Goal: Task Accomplishment & Management: Use online tool/utility

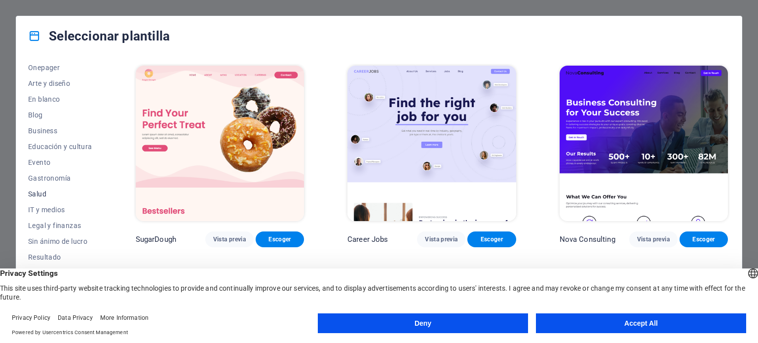
scroll to position [143, 0]
click at [44, 87] on span "Business" at bounding box center [60, 86] width 64 height 8
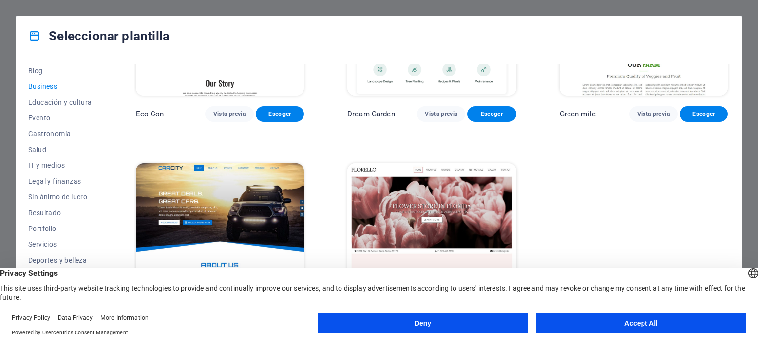
scroll to position [148, 0]
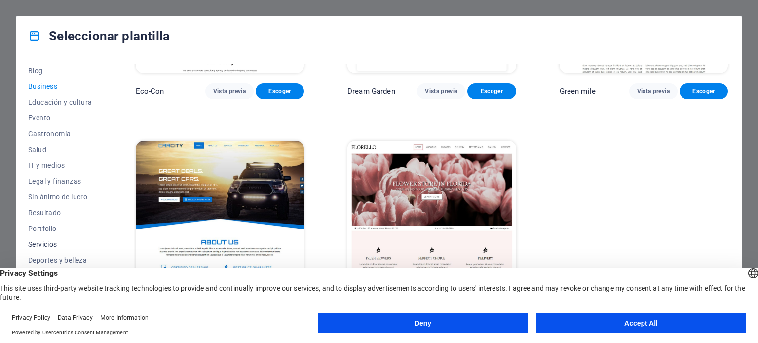
click at [53, 244] on span "Servicios" at bounding box center [60, 244] width 64 height 8
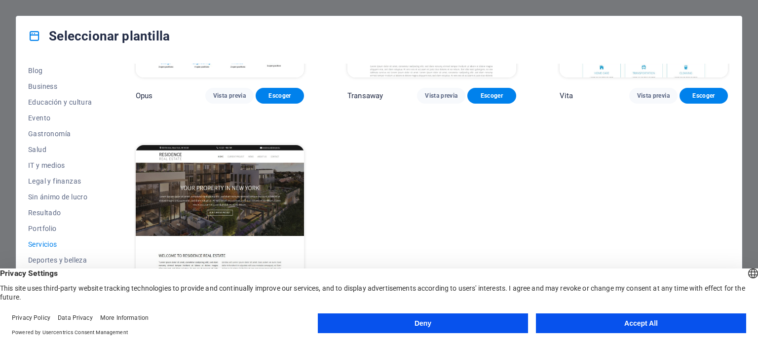
scroll to position [1484, 0]
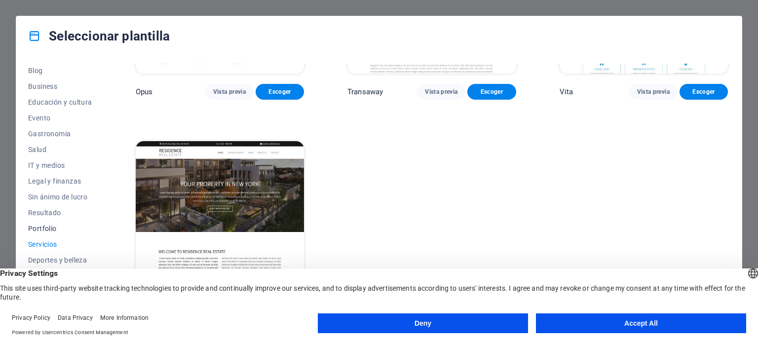
click at [48, 225] on span "Portfolio" at bounding box center [60, 228] width 64 height 8
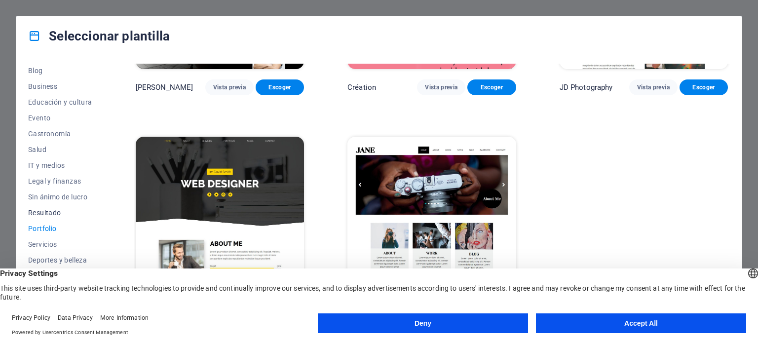
click at [51, 209] on span "Resultado" at bounding box center [60, 213] width 64 height 8
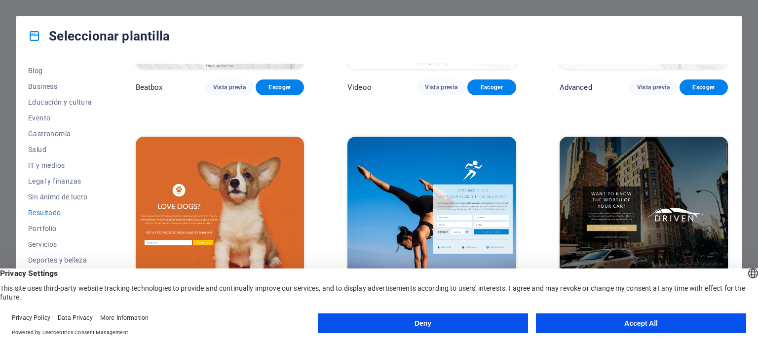
scroll to position [1040, 0]
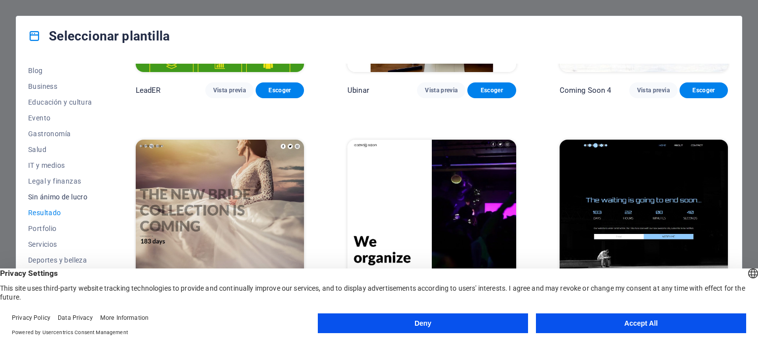
click at [52, 195] on span "Sin ánimo de lucro" at bounding box center [60, 197] width 64 height 8
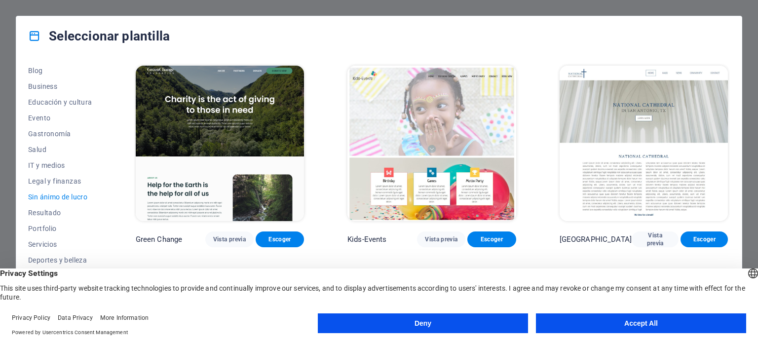
drag, startPoint x: 746, startPoint y: 2, endPoint x: 706, endPoint y: 17, distance: 42.1
click at [746, 3] on div "Seleccionar plantilla Todas las plantillas Mis plantillas Nueva Popular Landing…" at bounding box center [379, 171] width 758 height 343
click at [635, 323] on button "Accept All" at bounding box center [641, 323] width 210 height 20
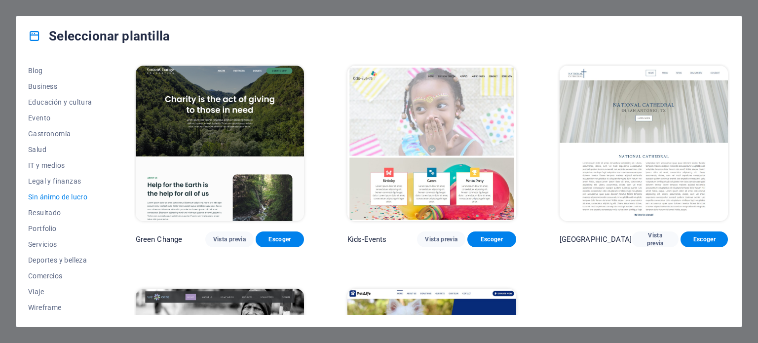
drag, startPoint x: 641, startPoint y: 322, endPoint x: 663, endPoint y: 317, distance: 23.1
click at [641, 321] on div "Todas las plantillas Mis plantillas Nueva Popular Landing page Multipager Onepa…" at bounding box center [378, 191] width 725 height 271
click at [31, 69] on span "Blog" at bounding box center [60, 71] width 64 height 8
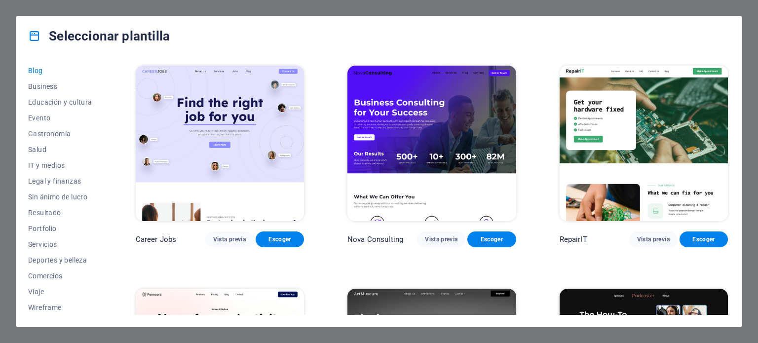
click at [41, 38] on h4 "Seleccionar plantilla" at bounding box center [99, 36] width 142 height 16
drag, startPoint x: 103, startPoint y: 39, endPoint x: 148, endPoint y: 36, distance: 45.0
click at [112, 39] on h4 "Seleccionar plantilla" at bounding box center [99, 36] width 142 height 16
click at [757, 36] on div "Seleccionar plantilla Todas las plantillas Mis plantillas Nueva Popular Landing…" at bounding box center [379, 171] width 758 height 343
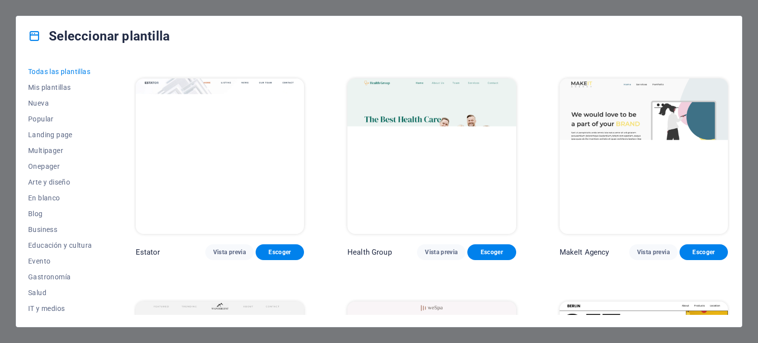
scroll to position [2219, 0]
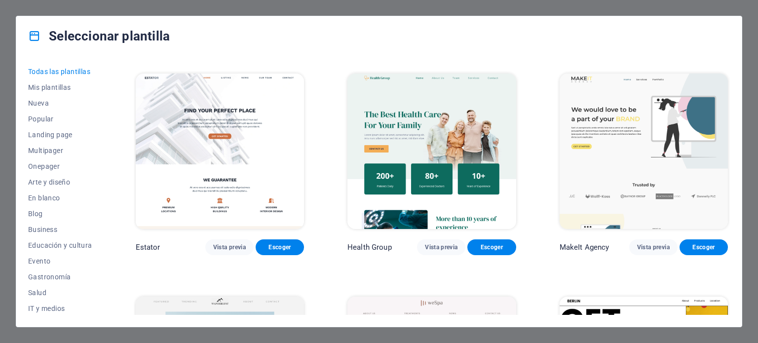
click at [227, 138] on img at bounding box center [220, 150] width 168 height 155
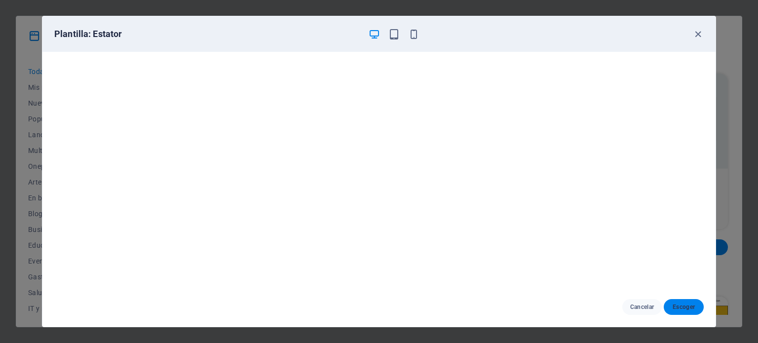
click at [680, 305] on span "Escoger" at bounding box center [683, 307] width 24 height 8
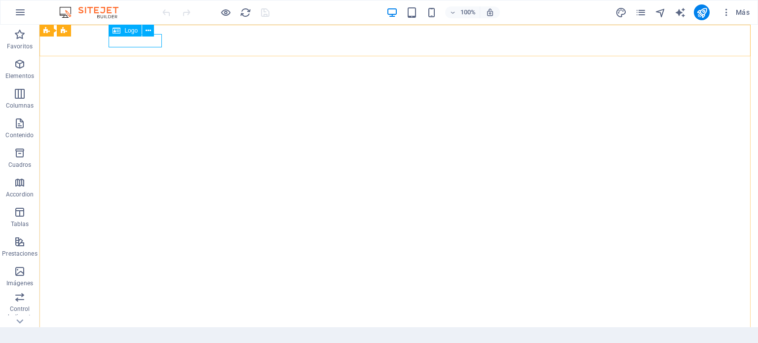
click at [132, 30] on span "Logo" at bounding box center [130, 31] width 13 height 6
select select "px"
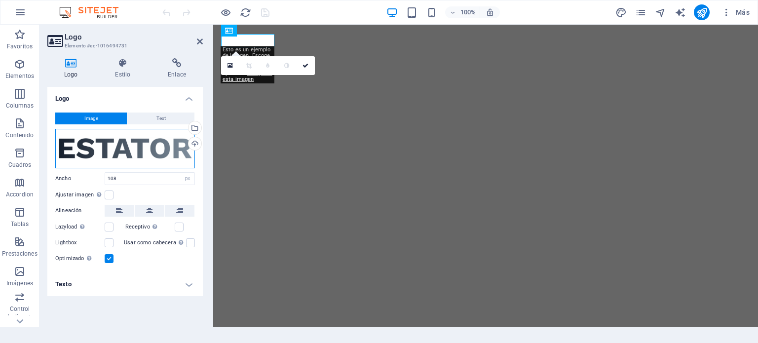
click at [124, 154] on div "Arrastra archivos aquí, haz clic para escoger archivos o selecciona archivos de…" at bounding box center [125, 148] width 140 height 39
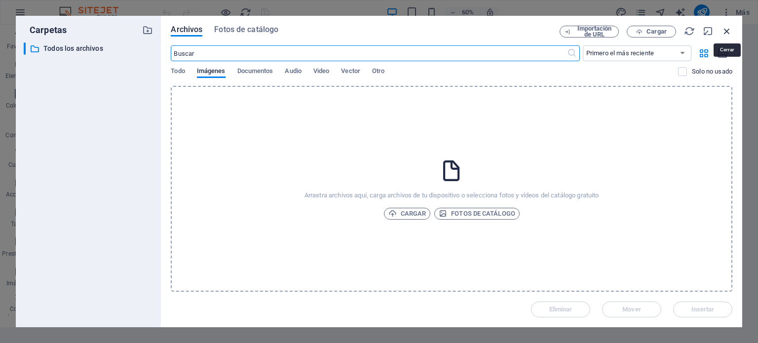
click at [727, 31] on icon "button" at bounding box center [726, 31] width 11 height 11
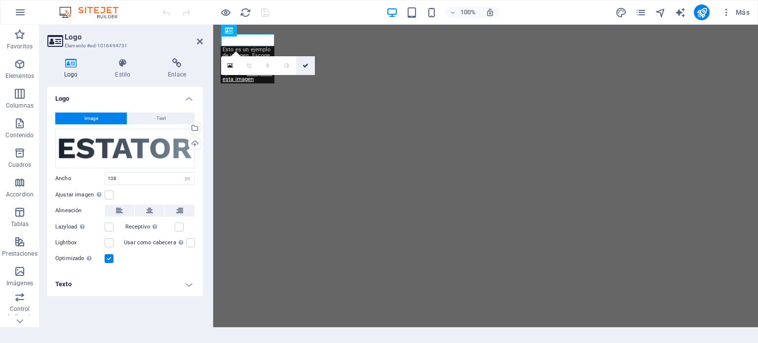
click at [301, 66] on link at bounding box center [305, 65] width 19 height 19
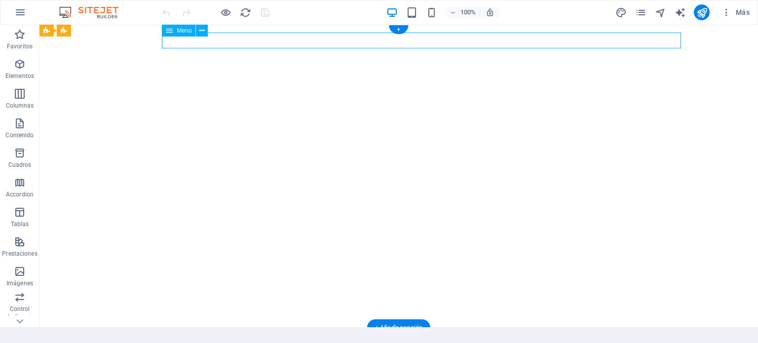
select select
select select "1"
select select
select select "2"
select select
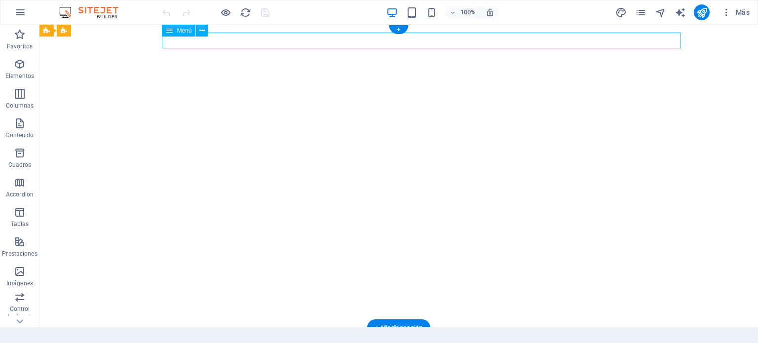
select select "3"
select select
select select "4"
select select
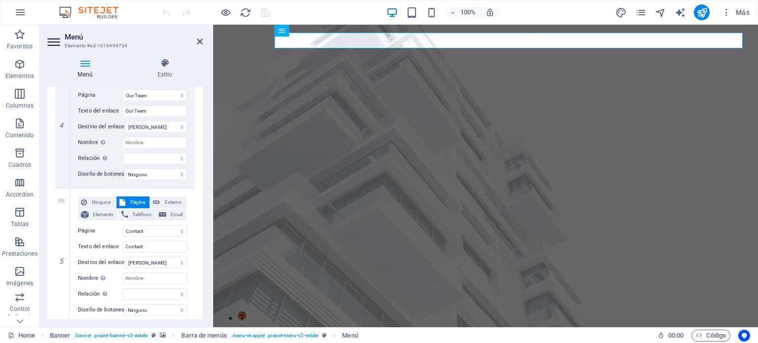
scroll to position [580, 0]
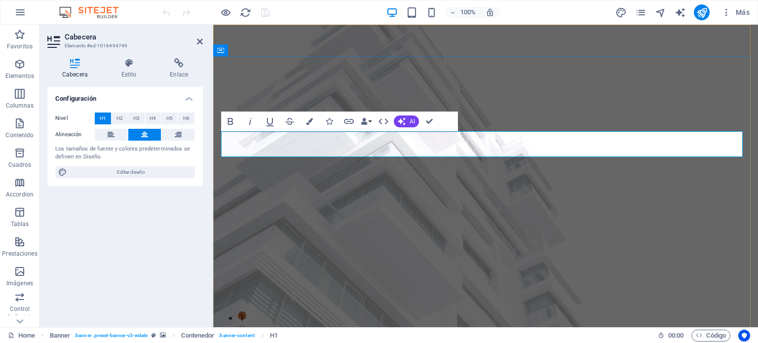
drag, startPoint x: 614, startPoint y: 142, endPoint x: 347, endPoint y: 151, distance: 267.0
copy h1 "FIND YOUR PERFECT PLACE"
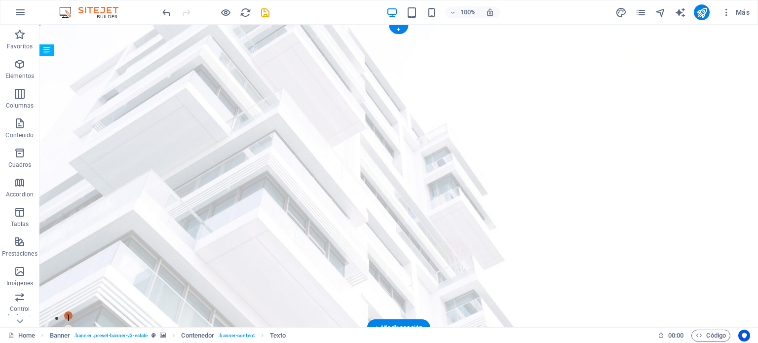
drag, startPoint x: 251, startPoint y: 178, endPoint x: 471, endPoint y: 219, distance: 223.8
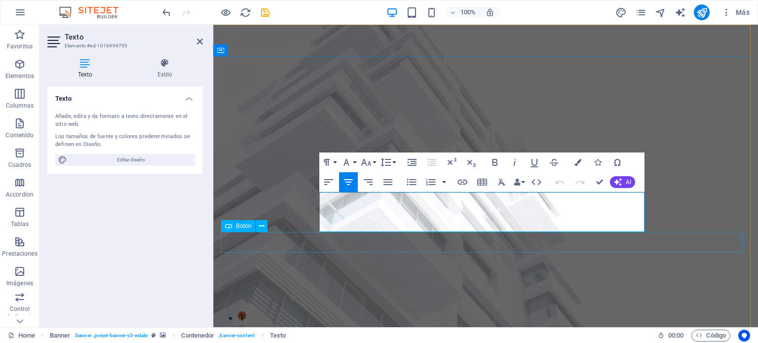
drag, startPoint x: 337, startPoint y: 199, endPoint x: 647, endPoint y: 232, distance: 311.9
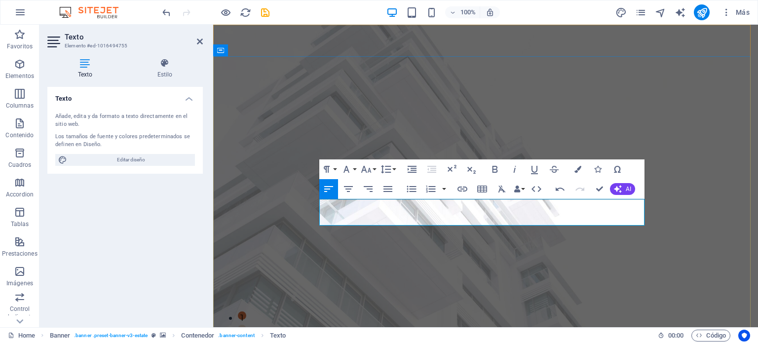
drag, startPoint x: 444, startPoint y: 213, endPoint x: 458, endPoint y: 213, distance: 14.3
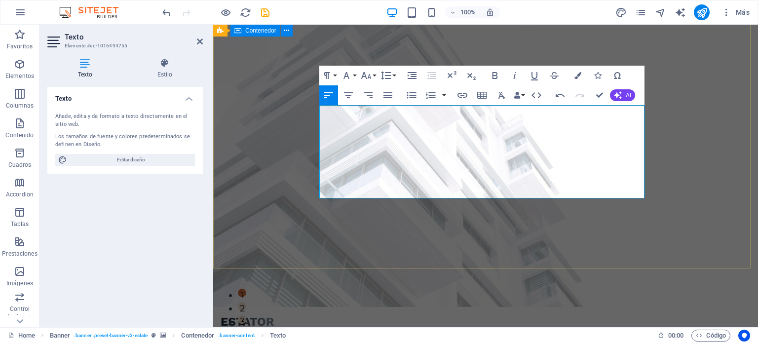
scroll to position [99, 0]
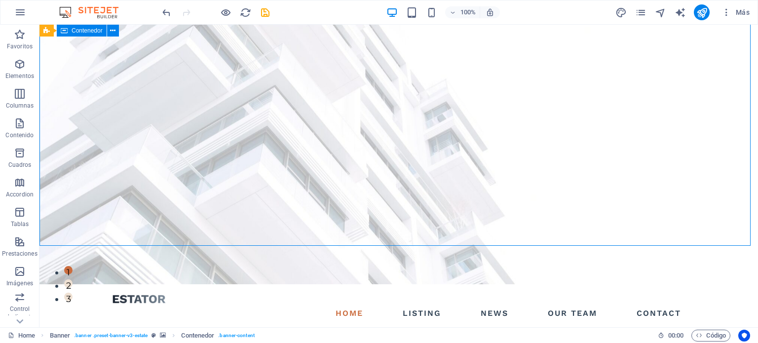
scroll to position [0, 0]
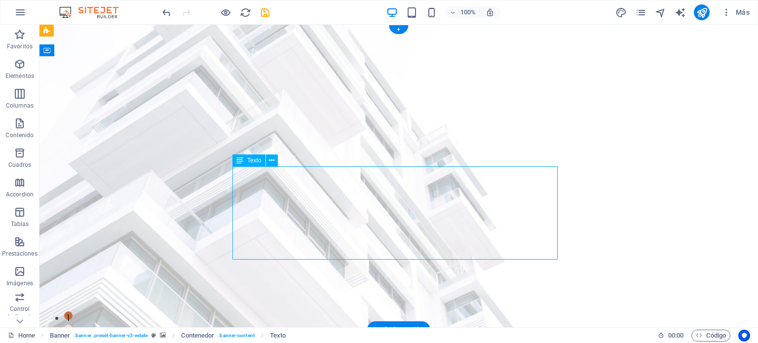
drag, startPoint x: 450, startPoint y: 251, endPoint x: 335, endPoint y: 232, distance: 115.9
click at [242, 161] on icon at bounding box center [239, 160] width 7 height 12
click at [256, 162] on span "Texto" at bounding box center [254, 160] width 14 height 6
click at [269, 160] on icon at bounding box center [271, 160] width 5 height 10
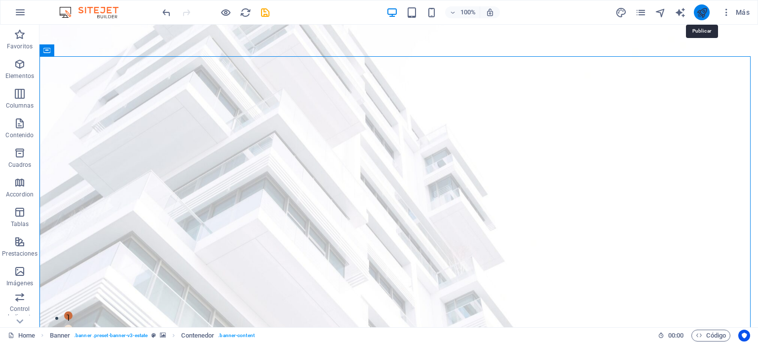
click at [700, 13] on icon "publish" at bounding box center [701, 12] width 11 height 11
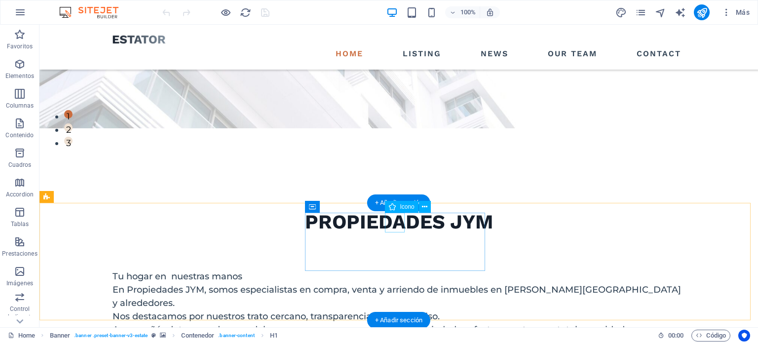
scroll to position [247, 0]
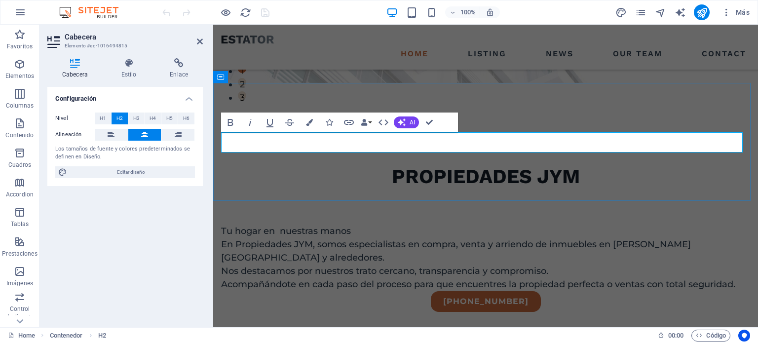
drag, startPoint x: 557, startPoint y: 144, endPoint x: 389, endPoint y: 138, distance: 168.3
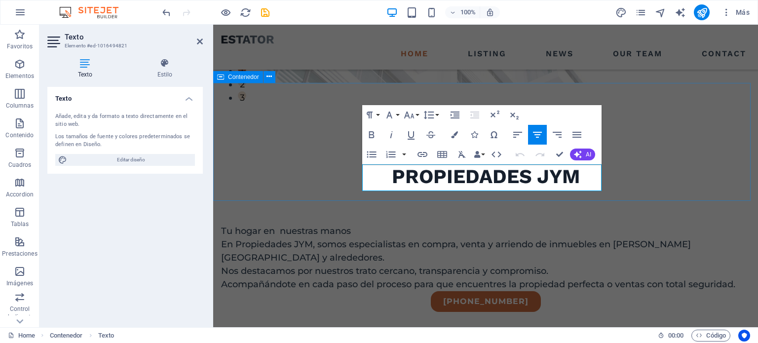
drag, startPoint x: 580, startPoint y: 187, endPoint x: 347, endPoint y: 171, distance: 233.3
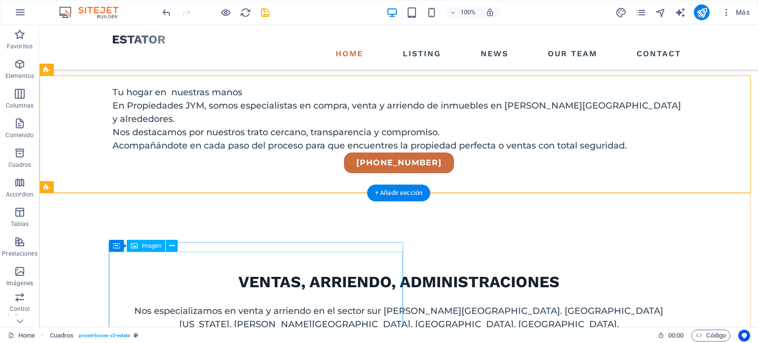
scroll to position [395, 0]
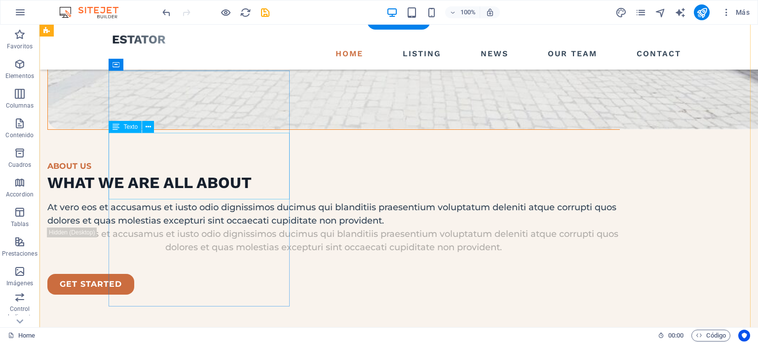
scroll to position [1332, 0]
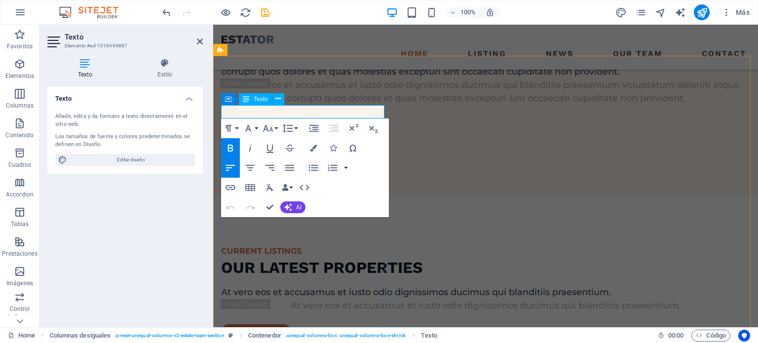
drag, startPoint x: 264, startPoint y: 111, endPoint x: 220, endPoint y: 109, distance: 43.5
click at [207, 192] on div "Texto Estilo Texto Añade, edita y da formato a texto directamente en el sitio w…" at bounding box center [124, 188] width 171 height 277
click at [143, 208] on div "Texto Añade, edita y da formato a texto directamente en el sitio web. Los tamañ…" at bounding box center [124, 203] width 155 height 232
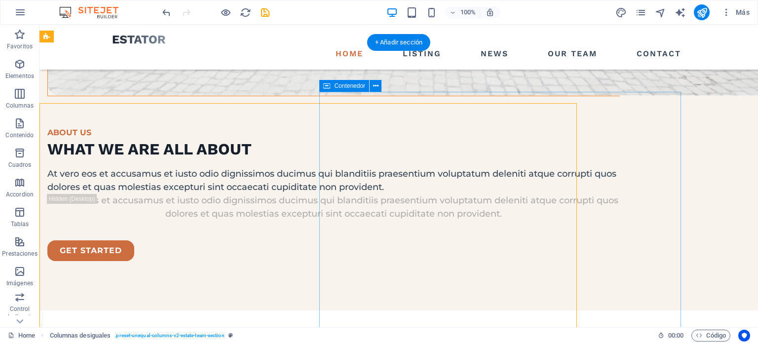
scroll to position [1332, 0]
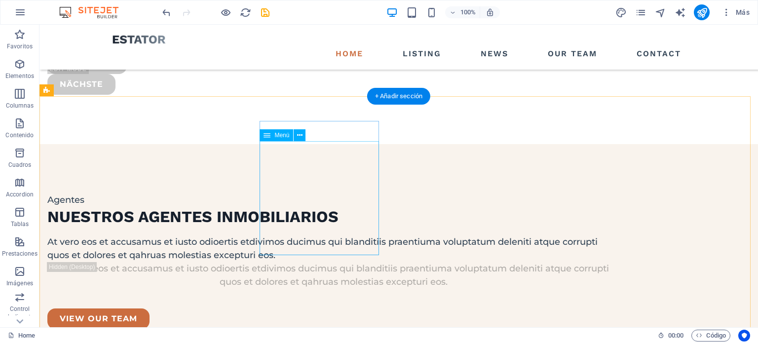
scroll to position [2595, 0]
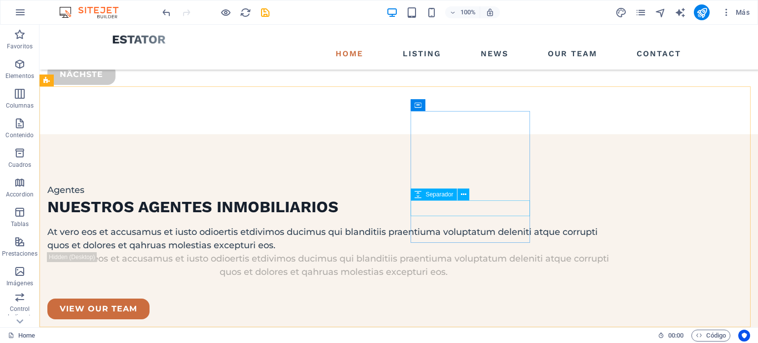
click at [453, 195] on span "Separador" at bounding box center [439, 194] width 28 height 6
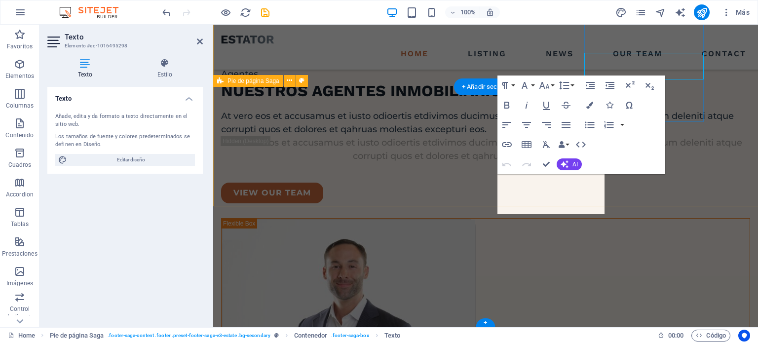
scroll to position [2692, 0]
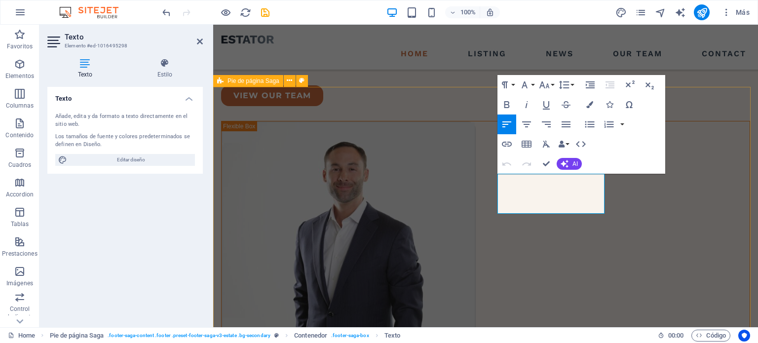
drag, startPoint x: 584, startPoint y: 206, endPoint x: 469, endPoint y: 197, distance: 115.7
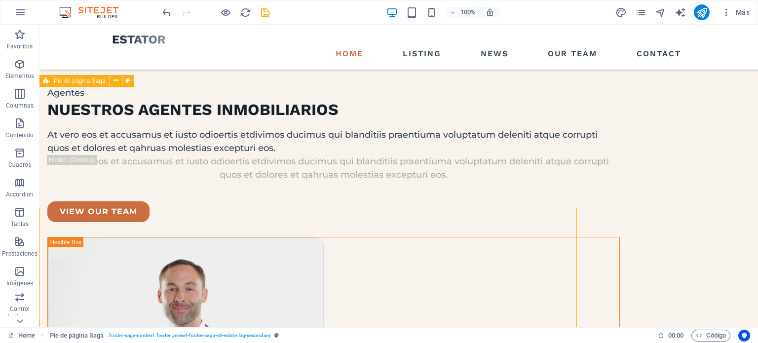
scroll to position [2595, 0]
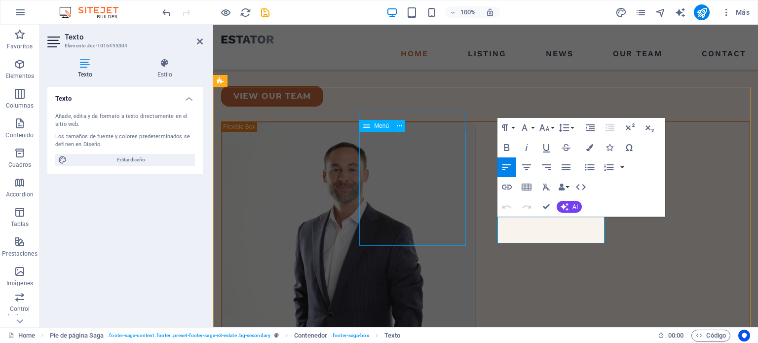
drag, startPoint x: 565, startPoint y: 222, endPoint x: 462, endPoint y: 218, distance: 103.2
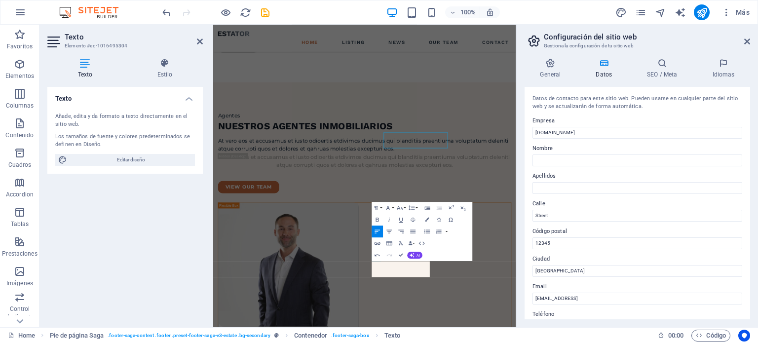
scroll to position [2703, 0]
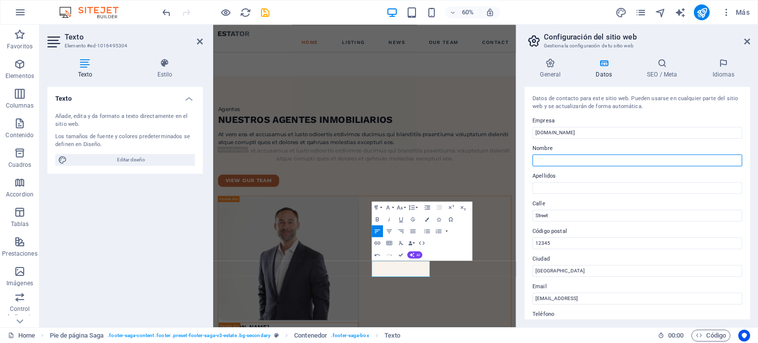
click at [566, 161] on input "Nombre" at bounding box center [637, 160] width 210 height 12
type input "Jaime"
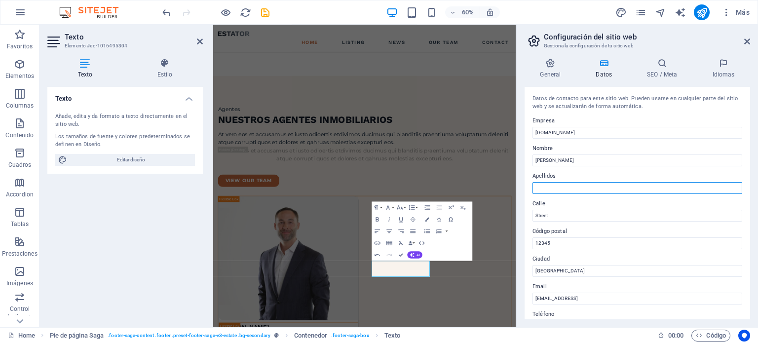
type input "Alvarado"
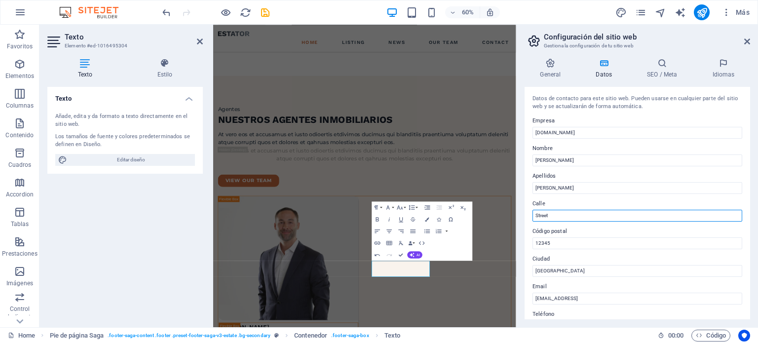
click at [579, 218] on input "Street" at bounding box center [637, 216] width 210 height 12
type input "S"
type input "Cabo Virgenes 2225"
drag, startPoint x: 791, startPoint y: 264, endPoint x: 708, endPoint y: 391, distance: 152.1
drag, startPoint x: 560, startPoint y: 241, endPoint x: 533, endPoint y: 239, distance: 27.2
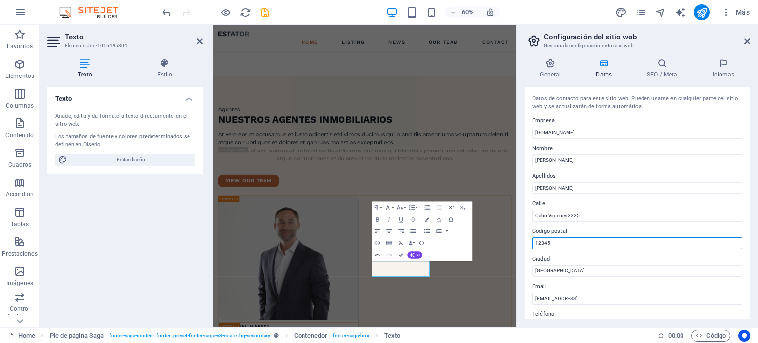
click at [533, 239] on input "12345" at bounding box center [637, 243] width 210 height 12
type input "8151000"
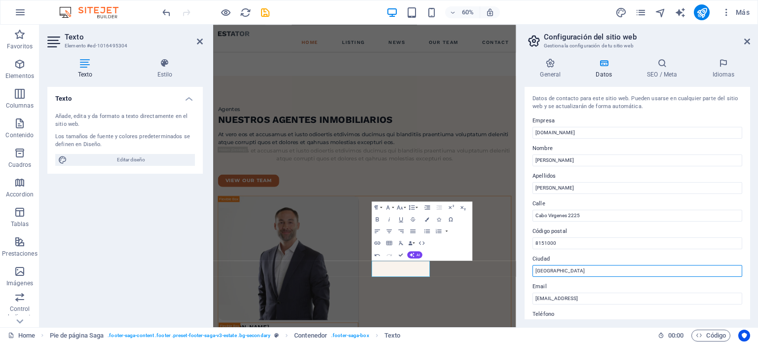
click at [553, 274] on input "[GEOGRAPHIC_DATA]" at bounding box center [637, 271] width 210 height 12
drag, startPoint x: 553, startPoint y: 274, endPoint x: 529, endPoint y: 268, distance: 25.0
click at [529, 268] on div "Datos de contacto para este sitio web. Pueden usarse en cualquier parte del sit…" at bounding box center [636, 203] width 225 height 232
type input "Puente Alto"
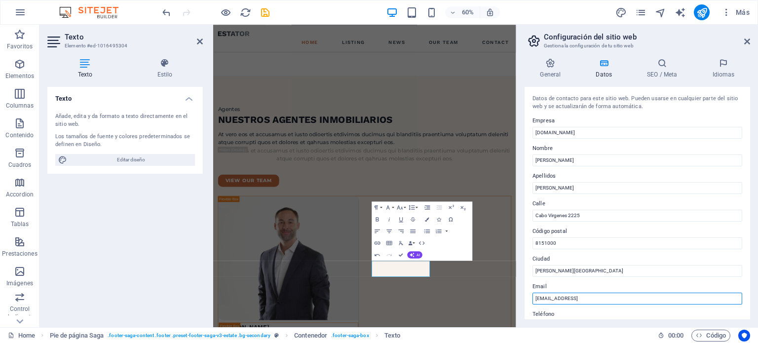
click at [569, 299] on input "[EMAIL_ADDRESS]" at bounding box center [637, 298] width 210 height 12
drag, startPoint x: 868, startPoint y: 323, endPoint x: 531, endPoint y: 465, distance: 365.6
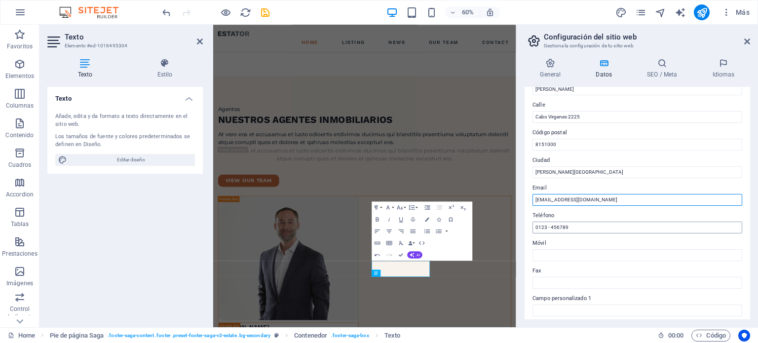
type input "propiedadesjym@gmail.com"
click at [587, 226] on input "0123 - 456789" at bounding box center [637, 227] width 210 height 12
drag, startPoint x: 587, startPoint y: 226, endPoint x: 520, endPoint y: 219, distance: 66.9
click at [520, 219] on div "General Datos SEO / Meta Idiomas Nombre del sitio web propiedadesjym.cl Logo Ar…" at bounding box center [636, 188] width 241 height 277
type input "569 96824377"
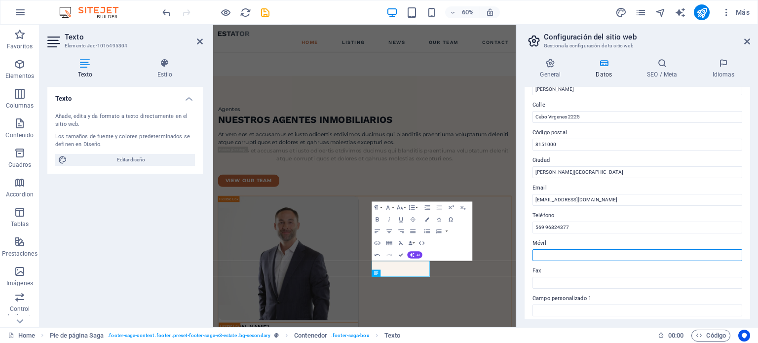
click at [561, 256] on input "Móvil" at bounding box center [637, 255] width 210 height 12
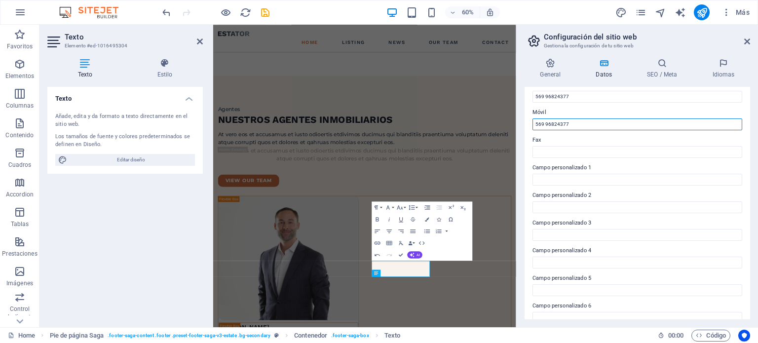
scroll to position [241, 0]
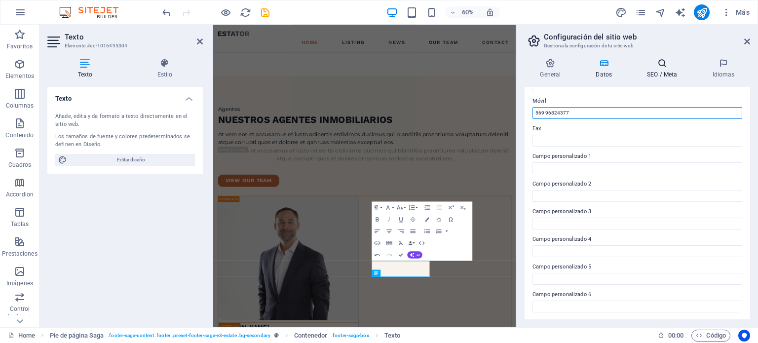
type input "569 96824377"
click at [660, 74] on h4 "SEO / Meta" at bounding box center [663, 68] width 65 height 21
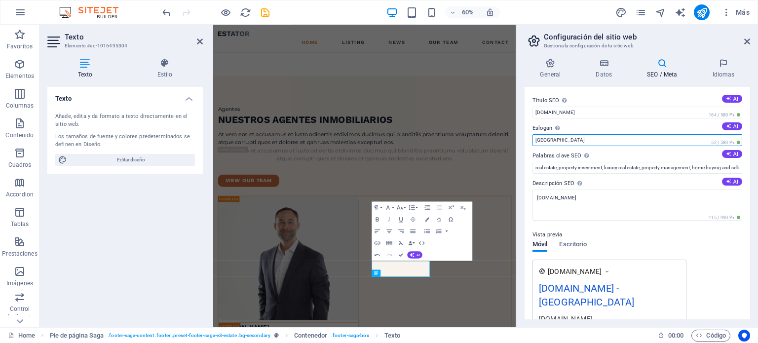
drag, startPoint x: 563, startPoint y: 142, endPoint x: 524, endPoint y: 137, distance: 38.7
click at [524, 137] on div "Título SEO El título de tu sitio web. Elige algo que destaque en los resultados…" at bounding box center [636, 203] width 225 height 232
type input "Corredor de propiedades JYM"
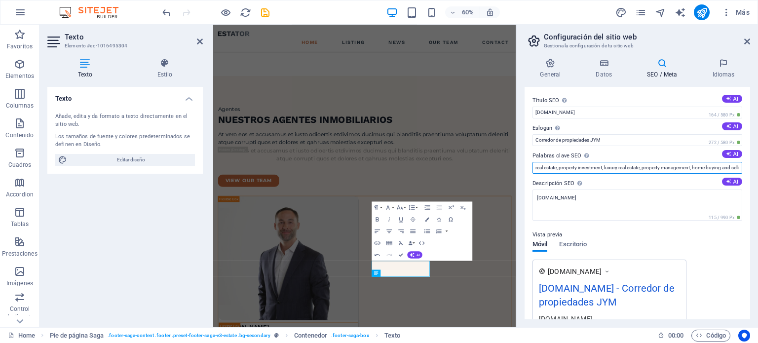
click at [587, 167] on input "real estate, property investment, luxury real estate, property management, home…" at bounding box center [637, 168] width 210 height 12
drag, startPoint x: 931, startPoint y: 192, endPoint x: 586, endPoint y: 267, distance: 352.9
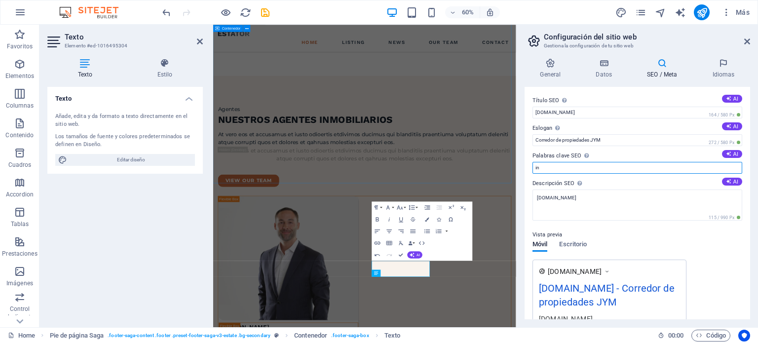
type input "n"
paste input "Agente inmobiliario Corredor de propiedades Asesor inmobiliario Comprar casas V…"
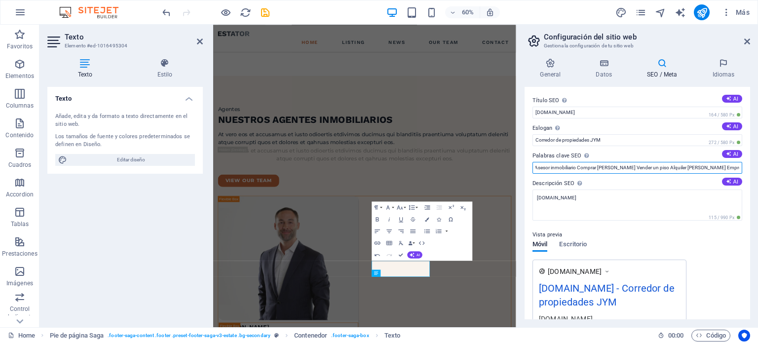
click at [578, 169] on input "Agente inmobiliario Corredor de propiedades Asesor inmobiliario Comprar casas V…" at bounding box center [637, 168] width 210 height 12
click at [631, 169] on input "Agente inmobiliario Corredor de propiedades Asesor inmobiliario, Comprar casas …" at bounding box center [637, 168] width 210 height 12
click at [613, 169] on input "Agente inmobiliario Corredor de propiedades Asesor inmobiliario, Comprar casas …" at bounding box center [637, 168] width 210 height 12
drag, startPoint x: 635, startPoint y: 167, endPoint x: 650, endPoint y: 169, distance: 14.4
click at [650, 169] on input "Agente inmobiliario Corredor de propiedades Asesor inmobiliario, Comprar casas …" at bounding box center [637, 168] width 210 height 12
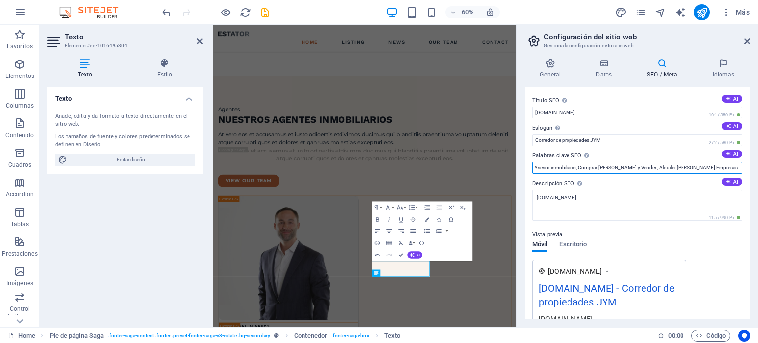
scroll to position [0, 89]
type input "Agente inmobiliario Corredor de propiedades Asesor inmobiliario, Comprar casas …"
click at [625, 230] on div "Vista previa" at bounding box center [637, 235] width 210 height 12
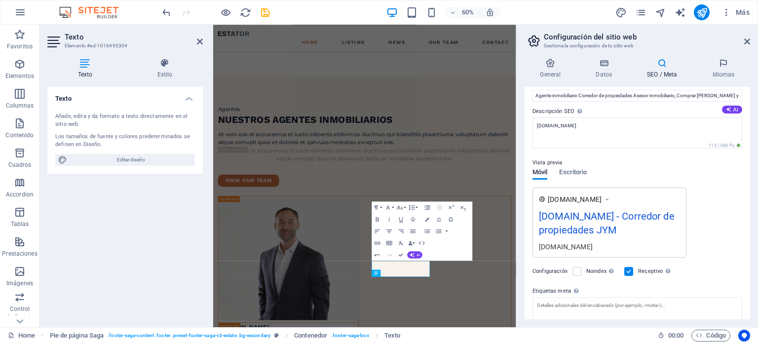
scroll to position [49, 0]
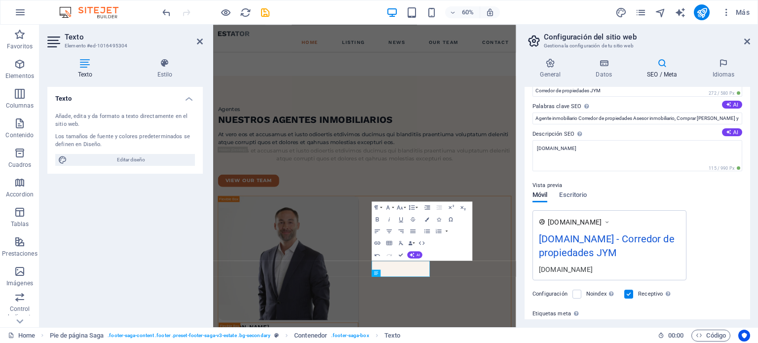
click at [601, 220] on span "www.example.com" at bounding box center [574, 222] width 54 height 10
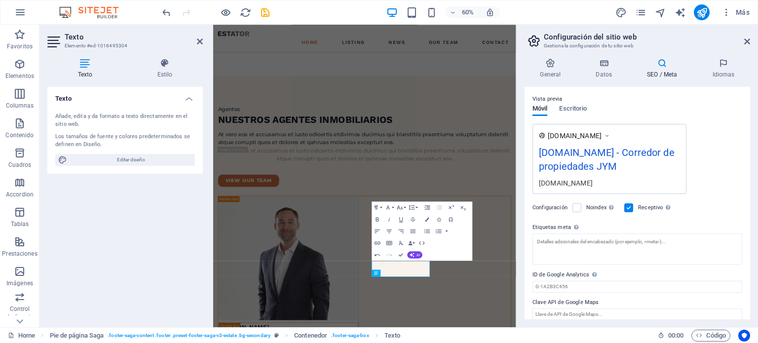
scroll to position [144, 0]
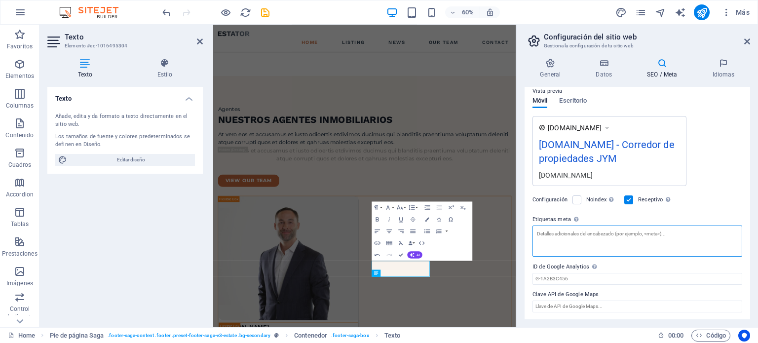
click at [605, 238] on textarea "Etiquetas meta Introduce aquí el código HTML que se incluirá en las etiquetas d…" at bounding box center [637, 240] width 210 height 31
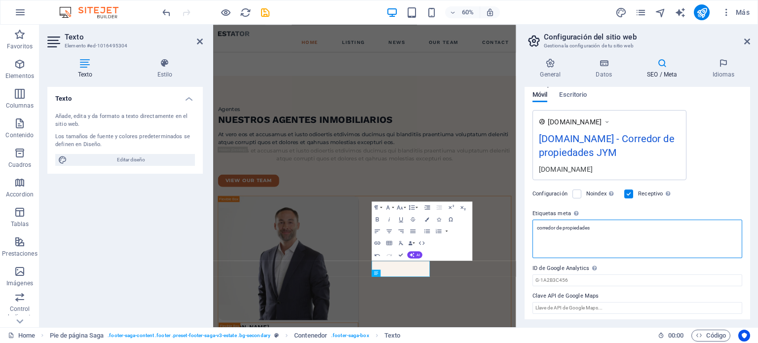
scroll to position [150, 0]
type textarea "corredor de propiedades"
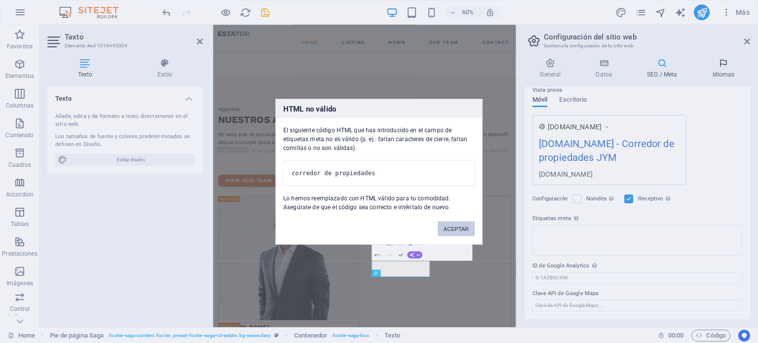
click at [729, 69] on body "propiedadesjym.cl Home Favoritos Elementos Columnas Contenido Cuadros Accordion…" at bounding box center [379, 171] width 758 height 343
click at [450, 230] on button "ACEPTAR" at bounding box center [455, 228] width 37 height 15
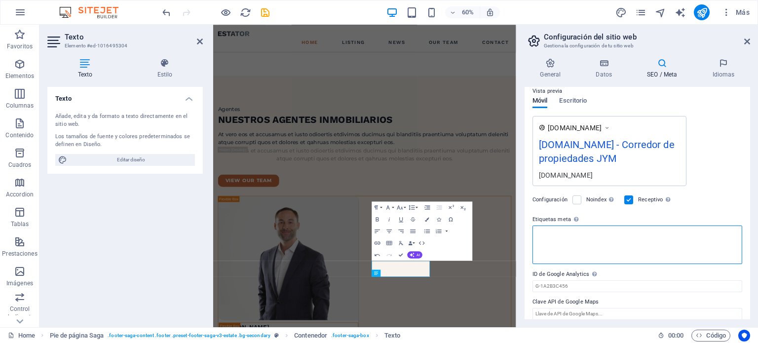
scroll to position [150, 0]
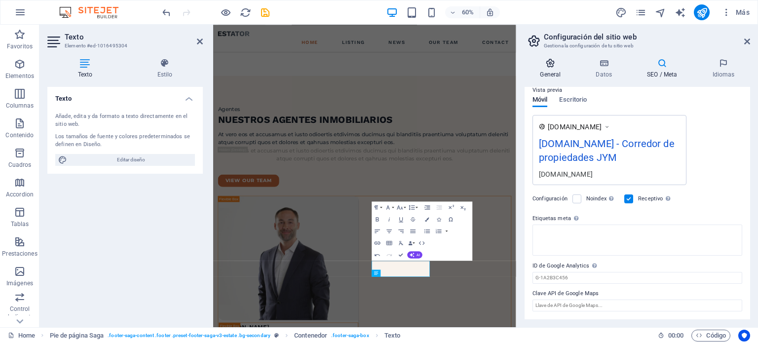
drag, startPoint x: 555, startPoint y: 70, endPoint x: 561, endPoint y: 87, distance: 18.2
click at [555, 70] on h4 "General" at bounding box center [552, 68] width 56 height 21
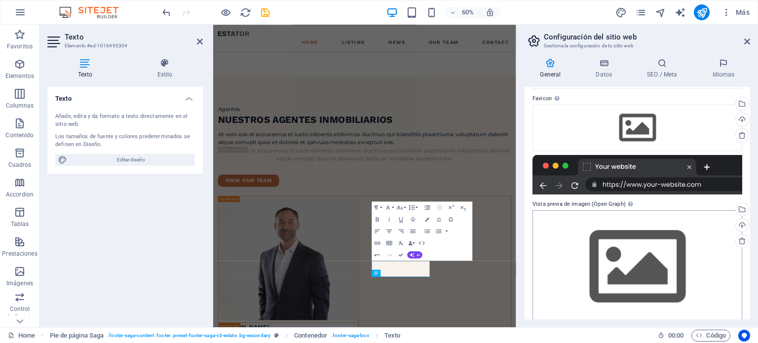
scroll to position [104, 0]
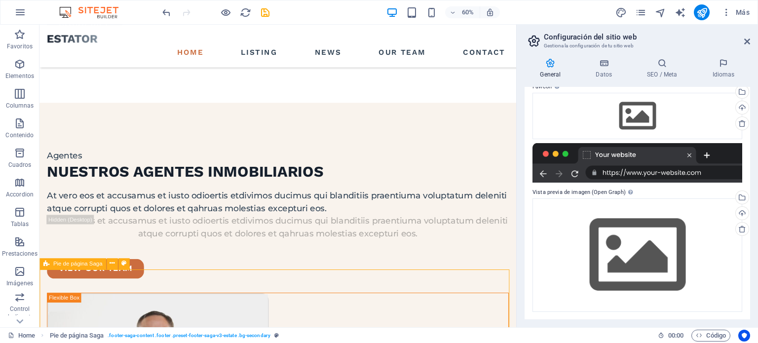
scroll to position [2727, 0]
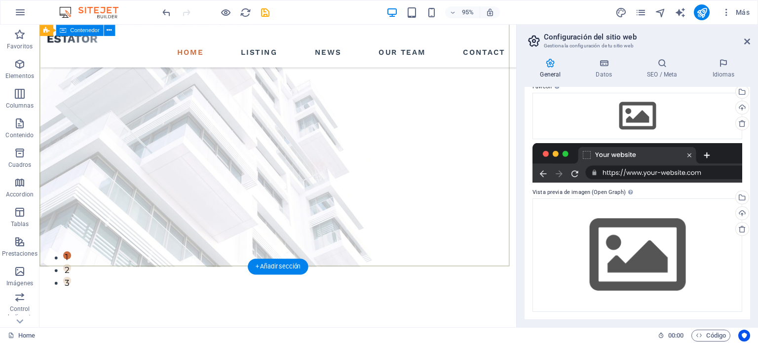
scroll to position [0, 0]
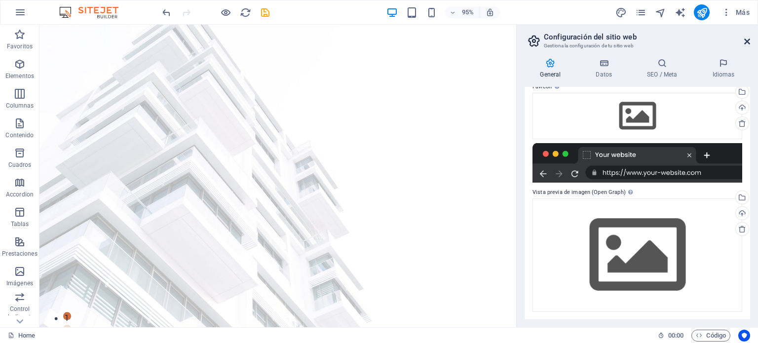
click at [745, 40] on icon at bounding box center [747, 41] width 6 height 8
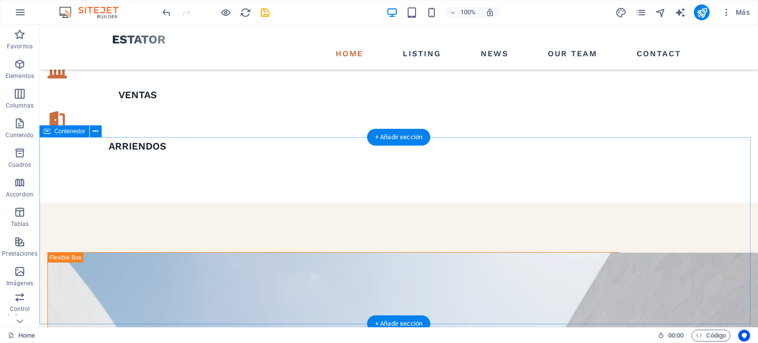
scroll to position [740, 0]
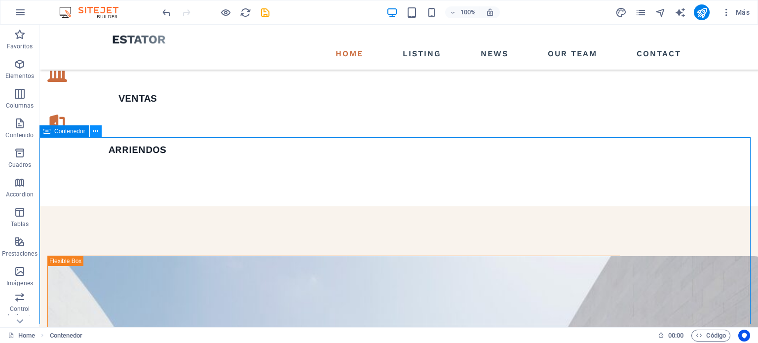
click at [93, 133] on icon at bounding box center [95, 131] width 5 height 10
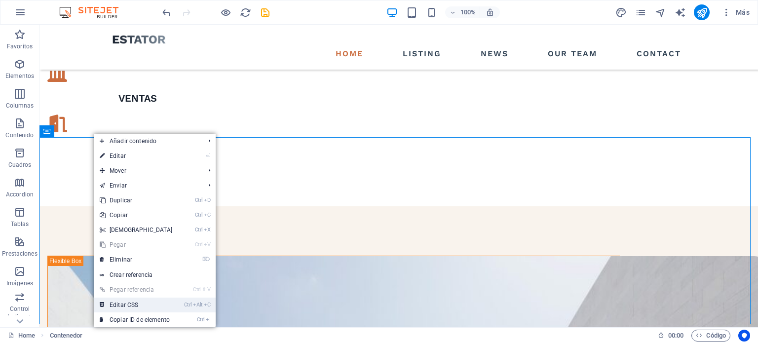
click at [134, 304] on link "Ctrl Alt C Editar CSS" at bounding box center [136, 304] width 85 height 15
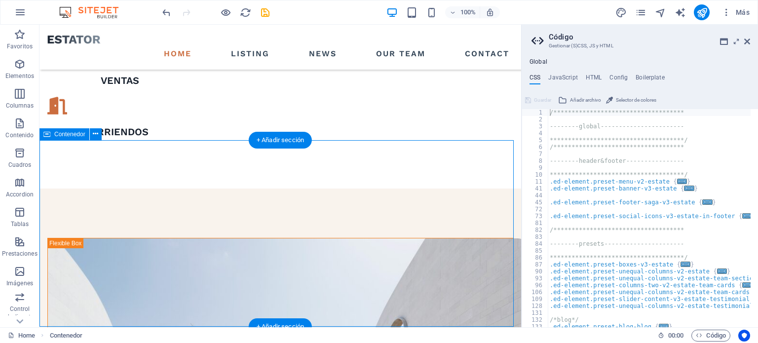
click at [96, 134] on icon at bounding box center [95, 134] width 5 height 10
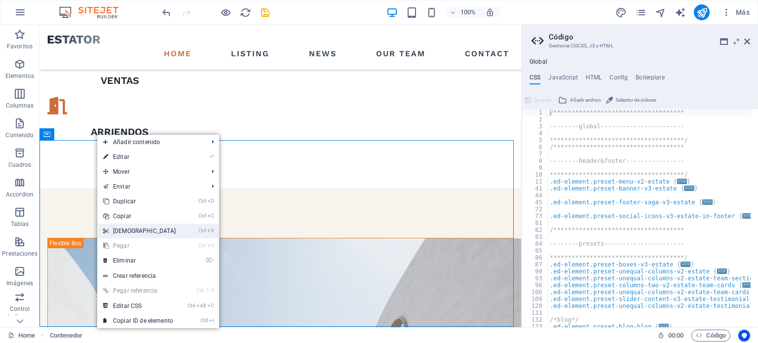
click at [126, 226] on link "Ctrl X Cortar" at bounding box center [139, 230] width 85 height 15
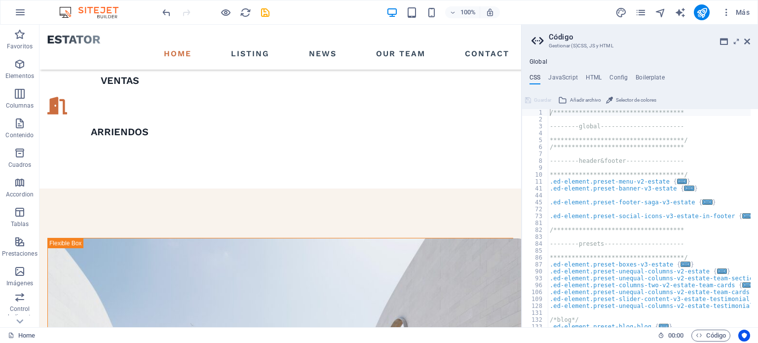
click at [750, 40] on aside "**********" at bounding box center [639, 176] width 237 height 302
click at [746, 40] on icon at bounding box center [747, 41] width 6 height 8
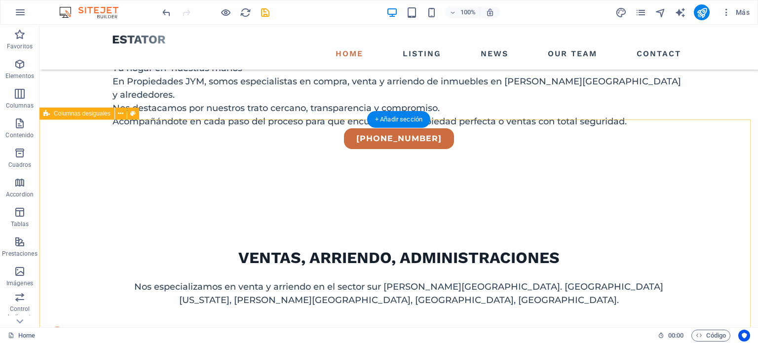
scroll to position [395, 0]
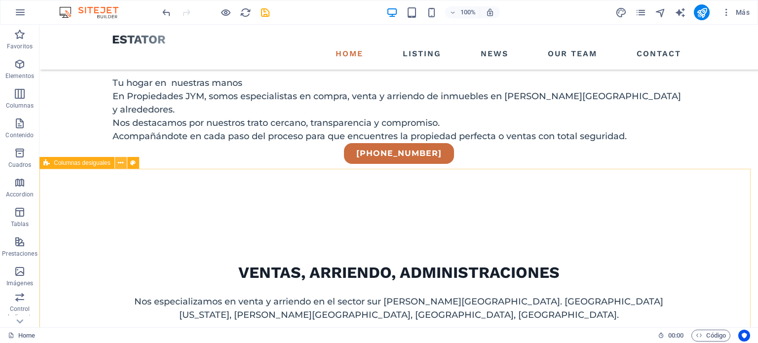
click at [118, 164] on icon at bounding box center [120, 163] width 5 height 10
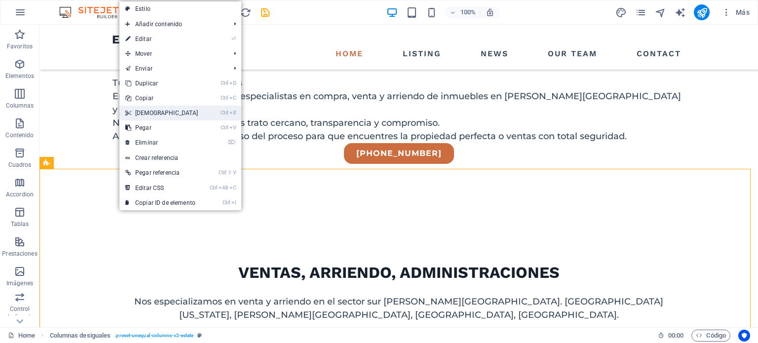
click at [157, 112] on link "Ctrl X Cortar" at bounding box center [161, 113] width 85 height 15
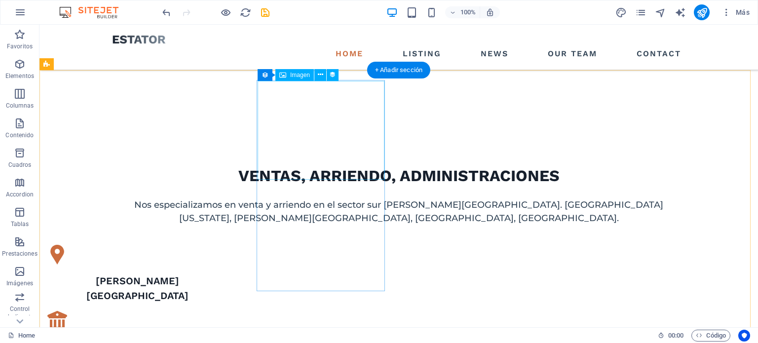
scroll to position [493, 0]
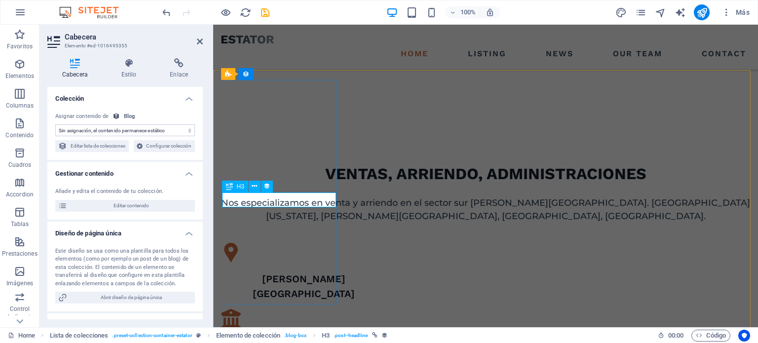
select select "name"
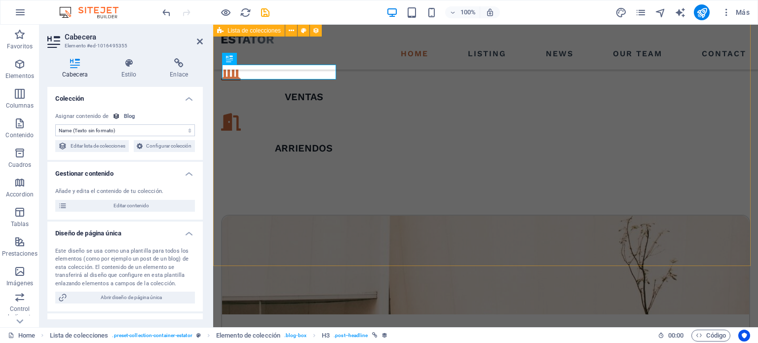
scroll to position [758, 0]
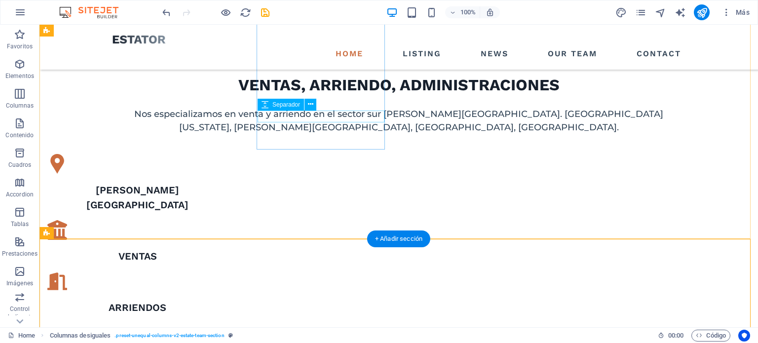
scroll to position [498, 0]
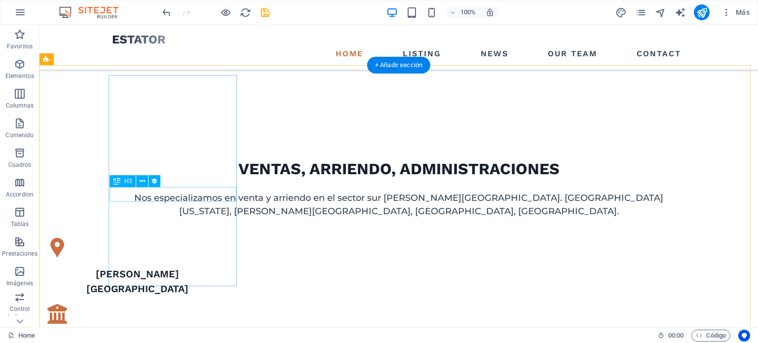
select select "name"
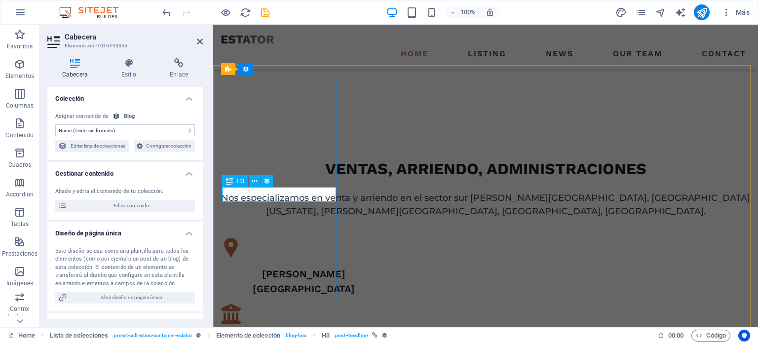
click at [130, 128] on select "Sin asignación, el contenido permanece estático Creado a las (Fecha) Actualizad…" at bounding box center [125, 130] width 140 height 12
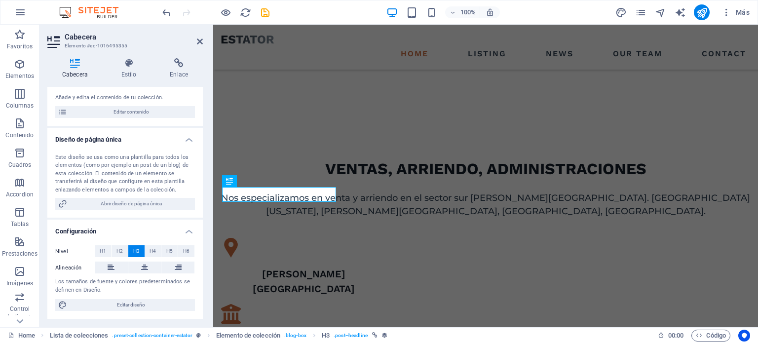
scroll to position [0, 0]
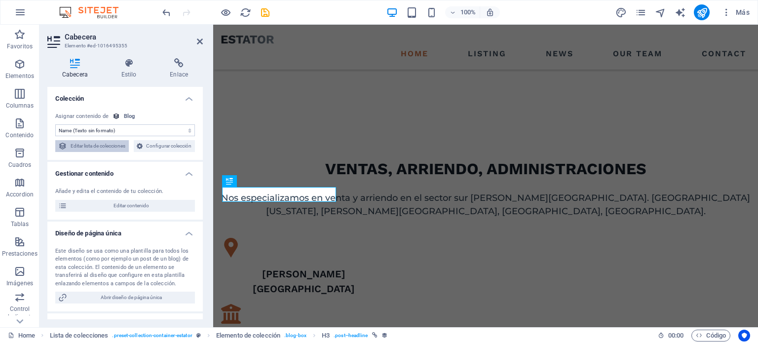
click at [126, 145] on span "Editar lista de colecciones" at bounding box center [98, 146] width 56 height 12
select select "createdAt_DESC"
select select "columns.status"
select select "columns.category"
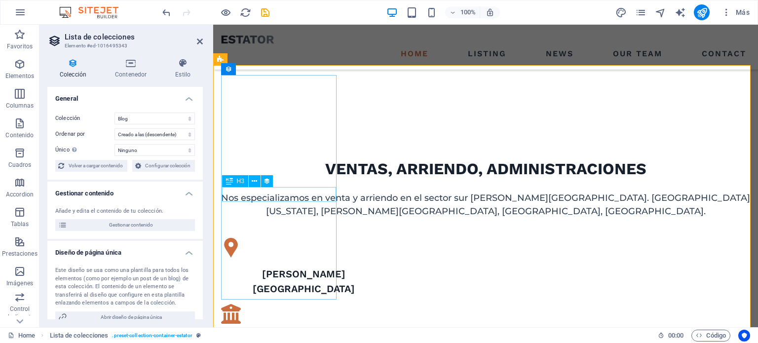
select select "name"
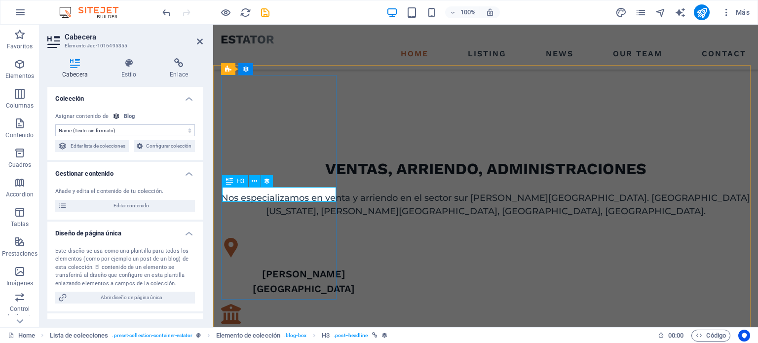
click at [178, 129] on select "Sin asignación, el contenido permanece estático Creado a las (Fecha) Actualizad…" at bounding box center [125, 130] width 140 height 12
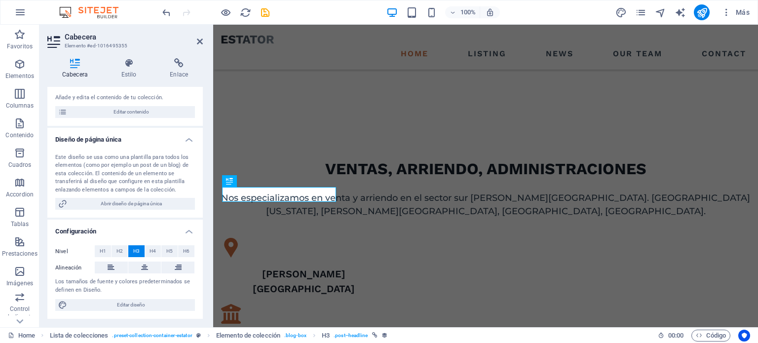
scroll to position [105, 0]
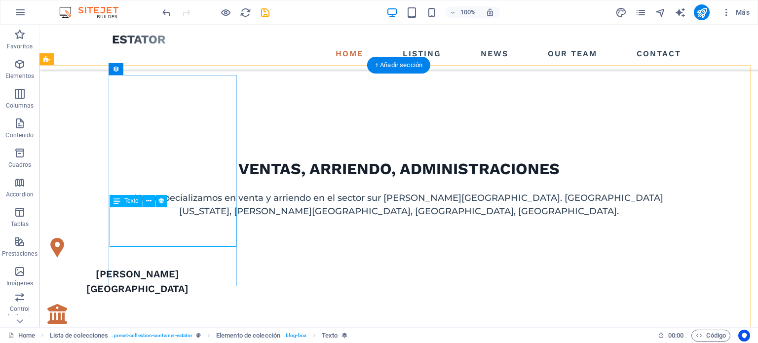
select select "description"
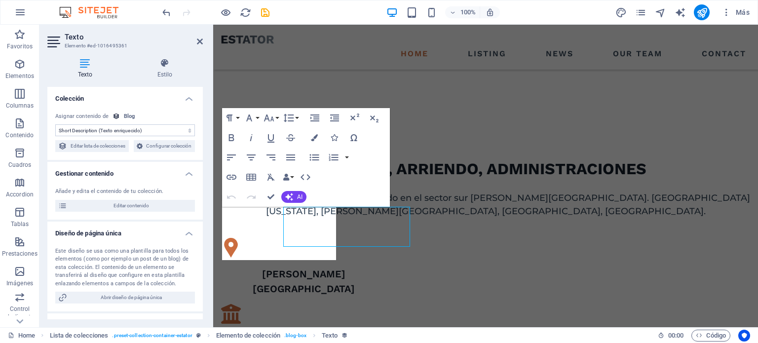
click at [131, 219] on div "Añade y edita el contenido de tu colección. Editar contenido" at bounding box center [124, 200] width 155 height 40
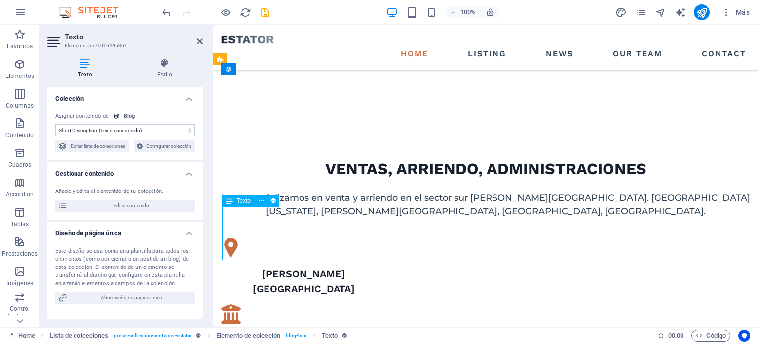
drag, startPoint x: 242, startPoint y: 248, endPoint x: 225, endPoint y: 223, distance: 29.8
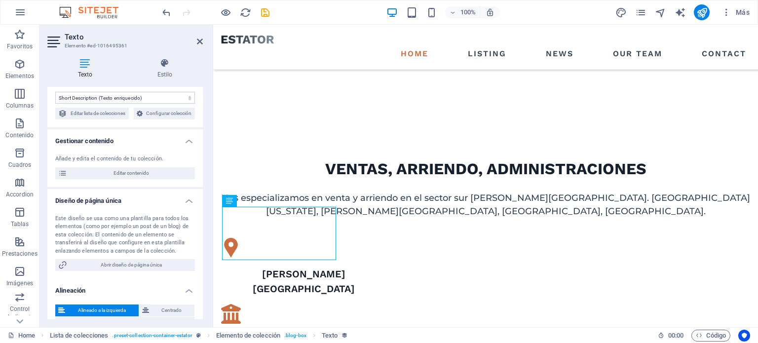
scroll to position [62, 0]
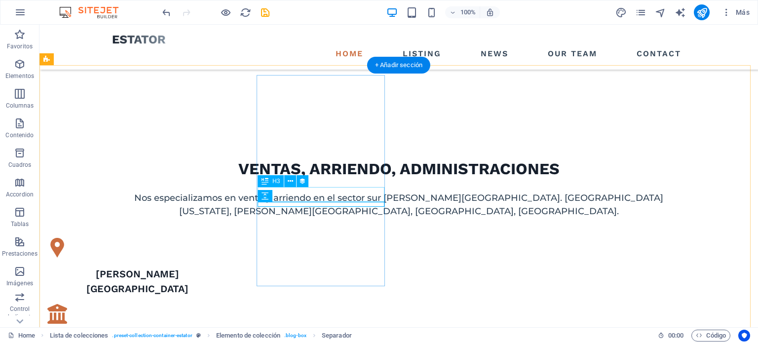
select select "name"
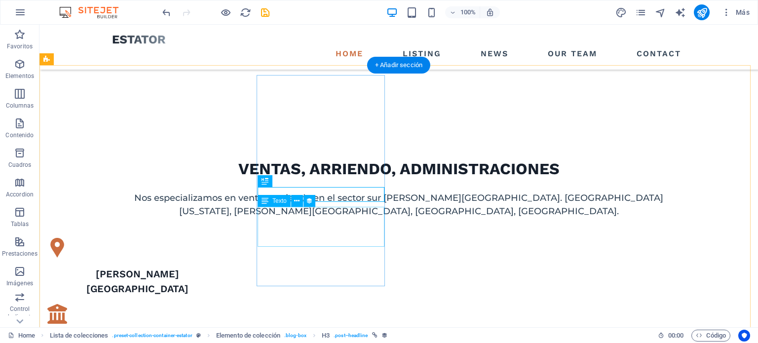
select select "description"
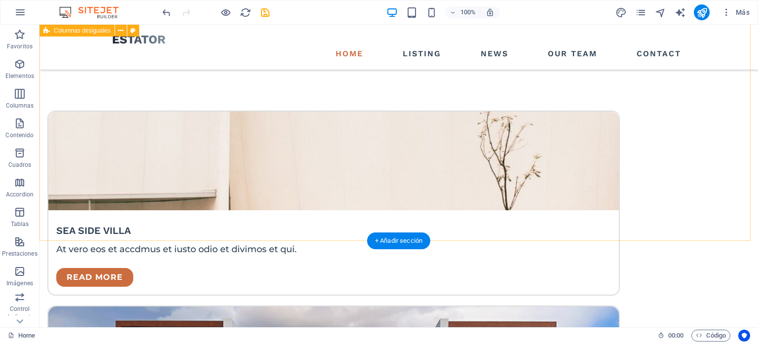
scroll to position [843, 0]
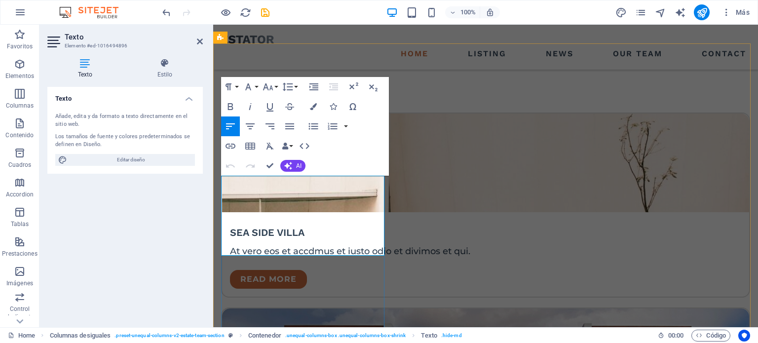
drag, startPoint x: 221, startPoint y: 180, endPoint x: 286, endPoint y: 252, distance: 96.7
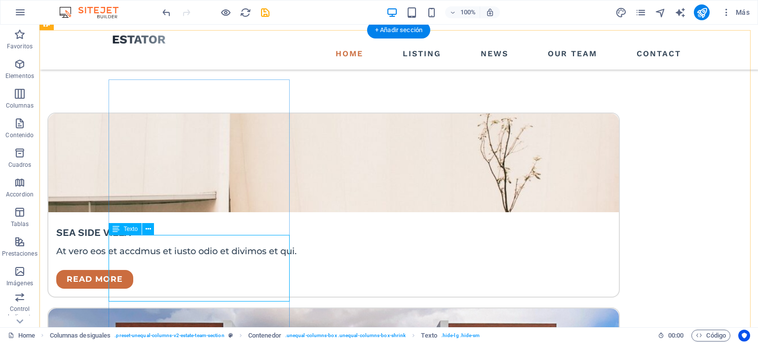
click at [148, 228] on icon at bounding box center [147, 229] width 5 height 10
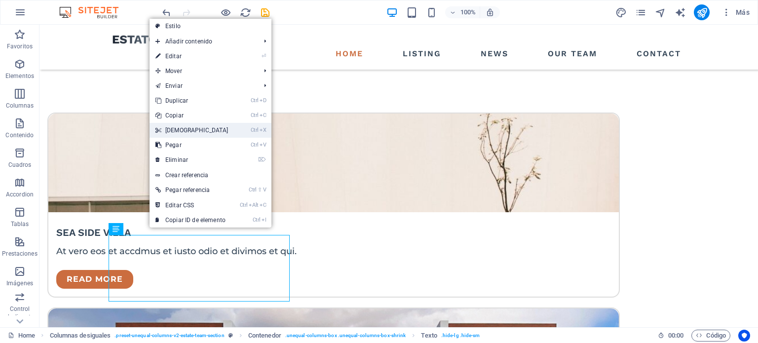
drag, startPoint x: 173, startPoint y: 128, endPoint x: 134, endPoint y: 104, distance: 45.4
click at [173, 128] on link "Ctrl X Cortar" at bounding box center [191, 130] width 85 height 15
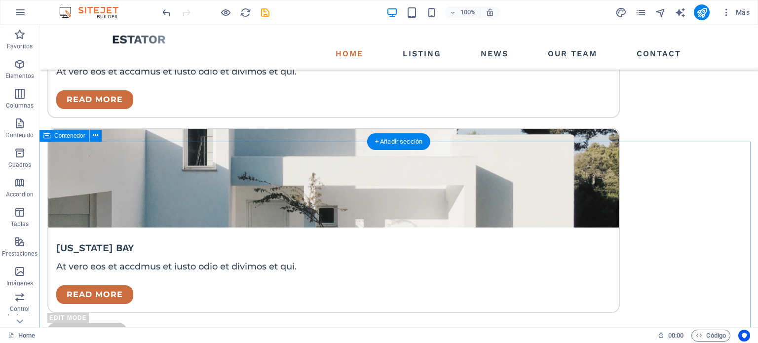
scroll to position [1485, 0]
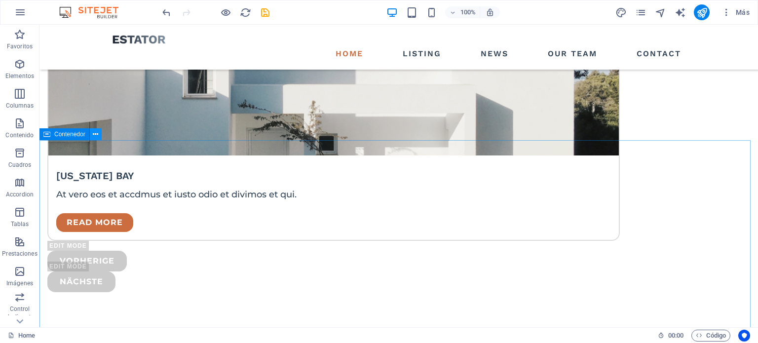
click at [99, 133] on button at bounding box center [96, 134] width 12 height 12
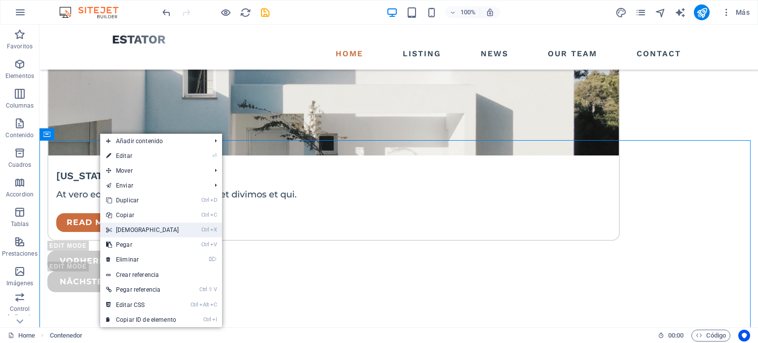
click at [127, 233] on link "Ctrl X Cortar" at bounding box center [142, 229] width 85 height 15
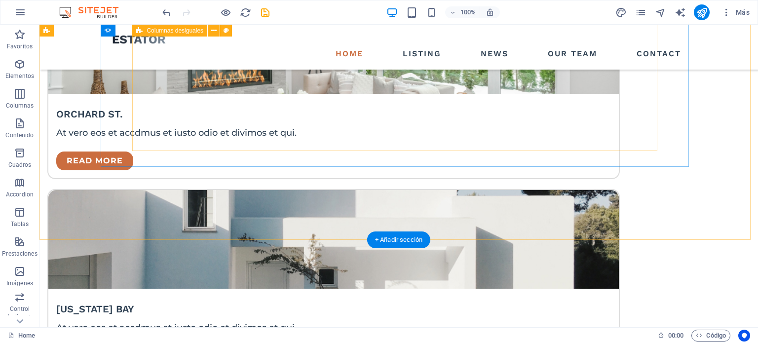
scroll to position [1337, 0]
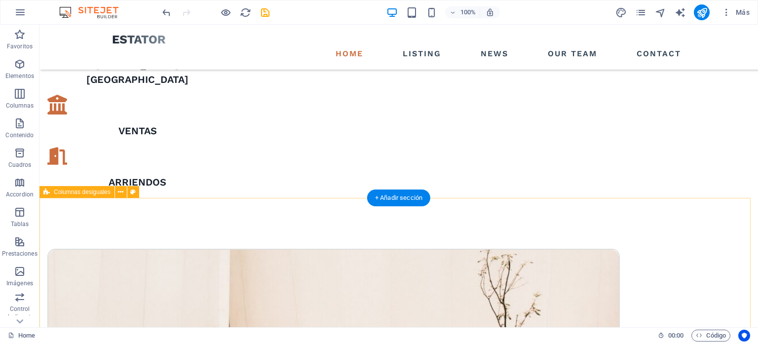
scroll to position [843, 0]
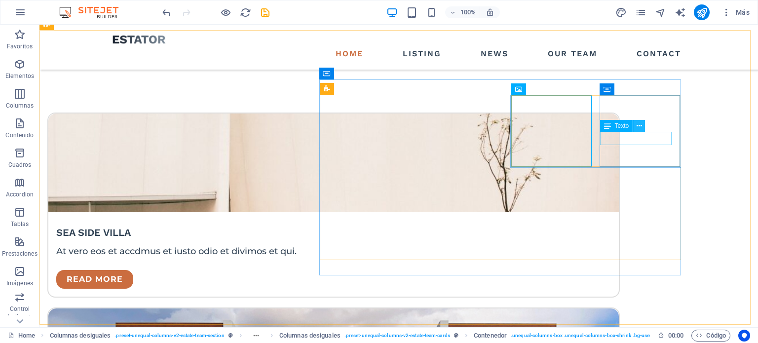
click at [638, 124] on icon at bounding box center [638, 126] width 5 height 10
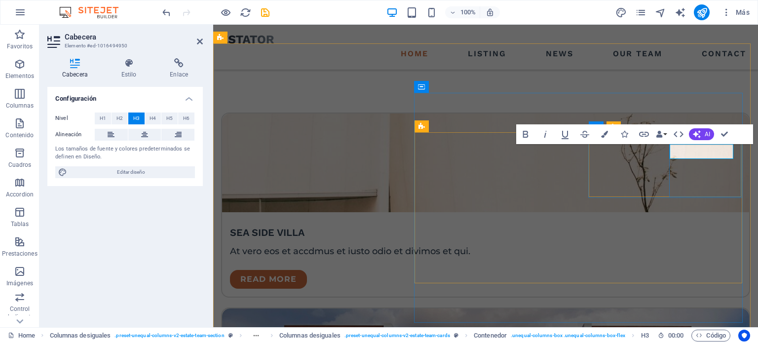
scroll to position [836, 0]
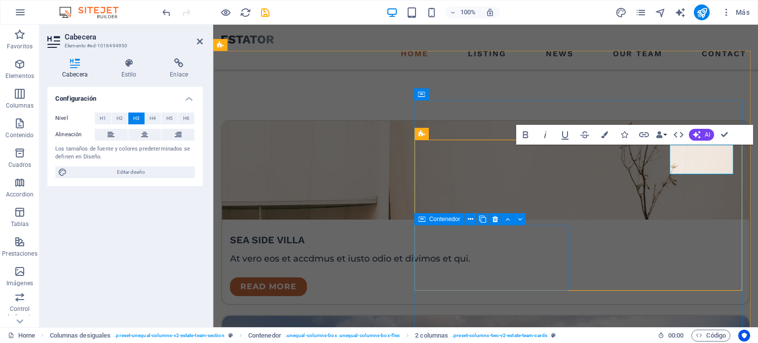
scroll to position [809, 0]
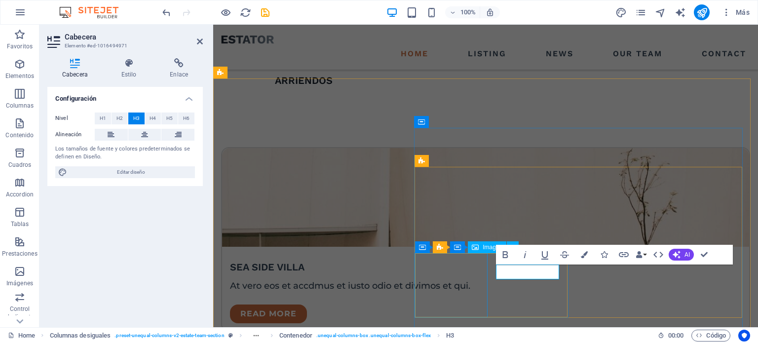
scroll to position [801, 0]
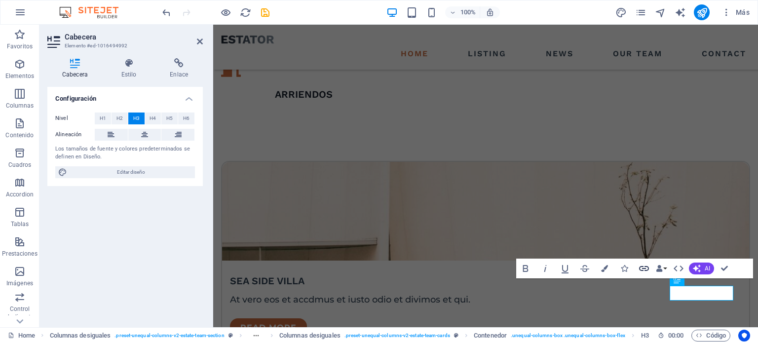
scroll to position [787, 0]
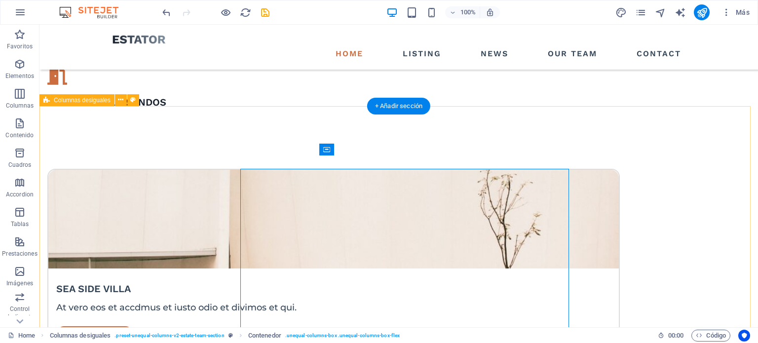
scroll to position [767, 0]
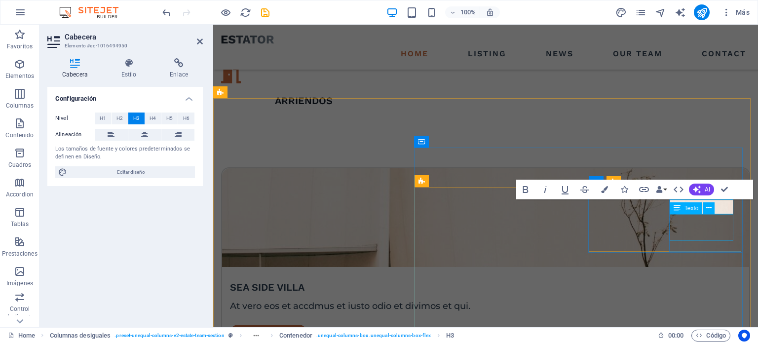
scroll to position [781, 0]
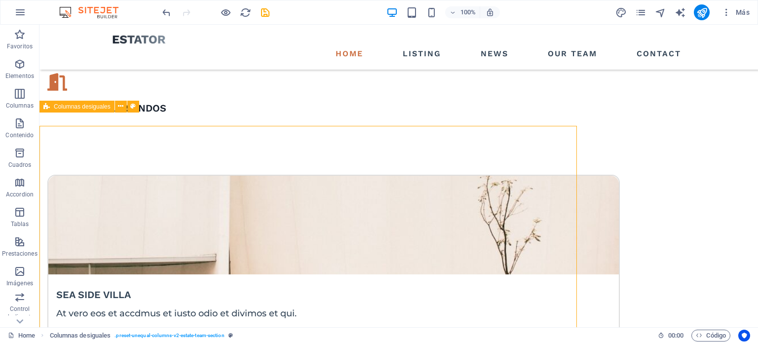
scroll to position [762, 0]
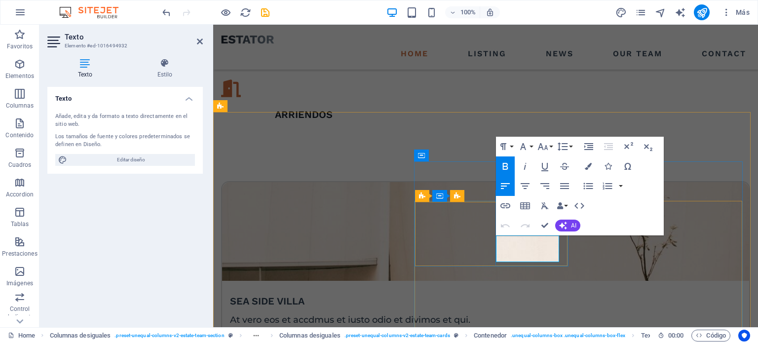
drag, startPoint x: 519, startPoint y: 256, endPoint x: 497, endPoint y: 242, distance: 26.0
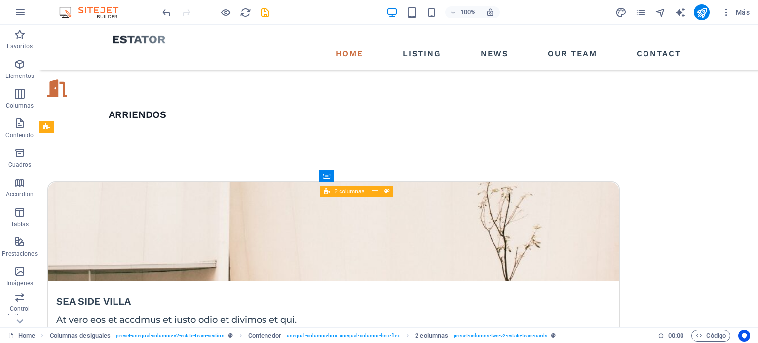
scroll to position [741, 0]
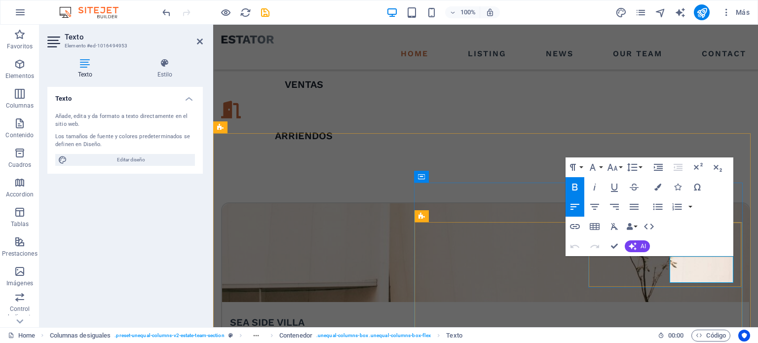
drag, startPoint x: 691, startPoint y: 278, endPoint x: 666, endPoint y: 262, distance: 30.1
drag, startPoint x: 714, startPoint y: 276, endPoint x: 670, endPoint y: 264, distance: 45.1
copy p "AGENTE ESTABLE"
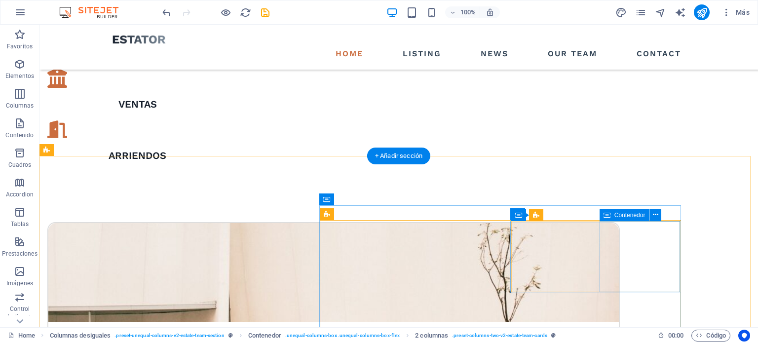
scroll to position [861, 0]
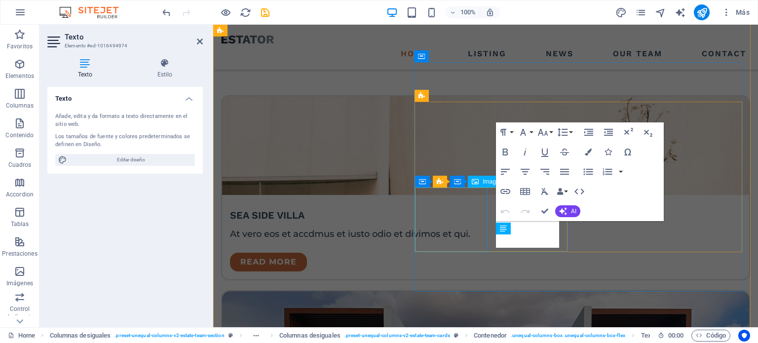
scroll to position [874, 0]
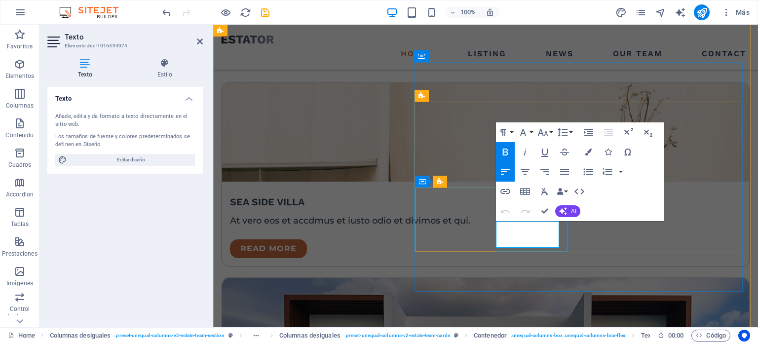
drag, startPoint x: 517, startPoint y: 242, endPoint x: 495, endPoint y: 231, distance: 25.1
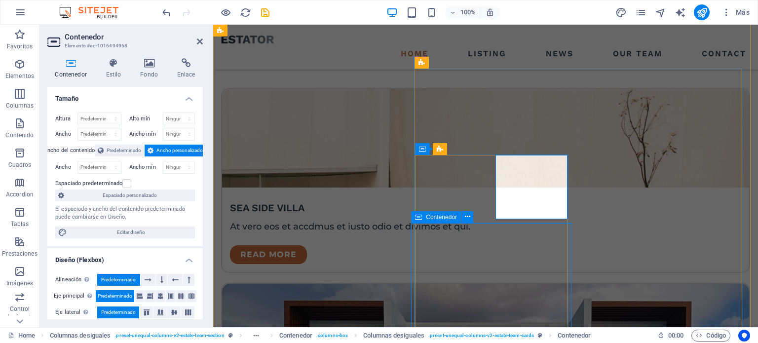
scroll to position [854, 0]
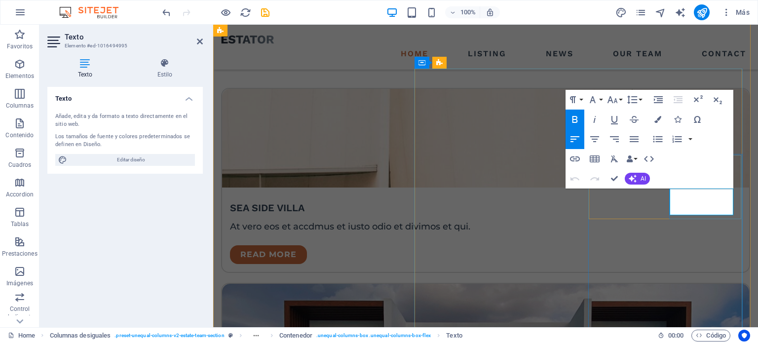
drag, startPoint x: 696, startPoint y: 207, endPoint x: 664, endPoint y: 200, distance: 32.9
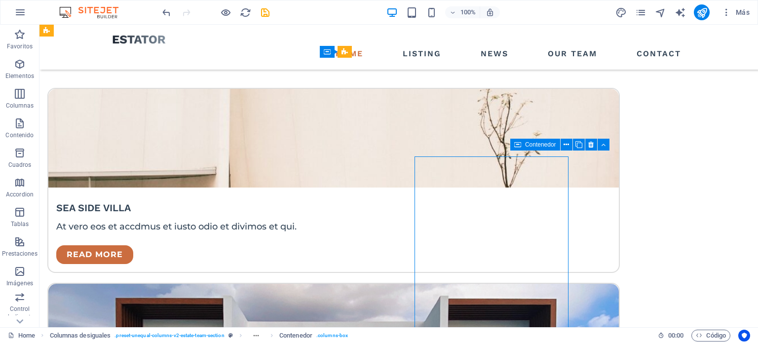
scroll to position [866, 0]
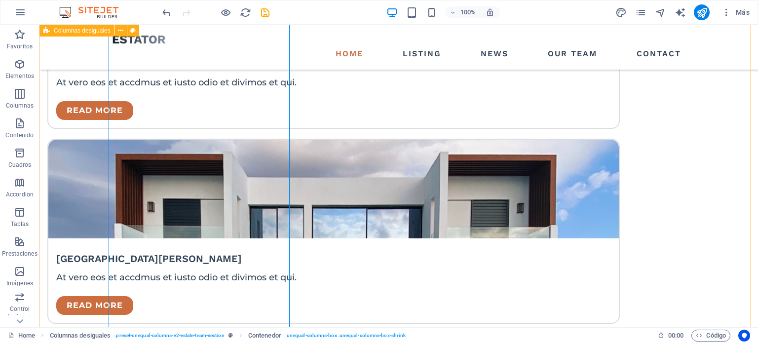
scroll to position [1014, 0]
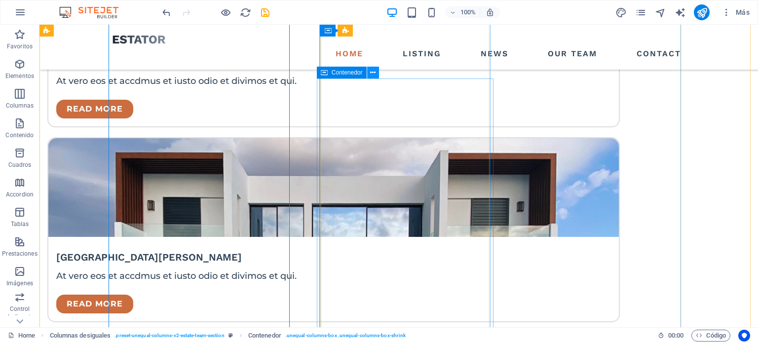
click at [371, 74] on icon at bounding box center [372, 73] width 5 height 10
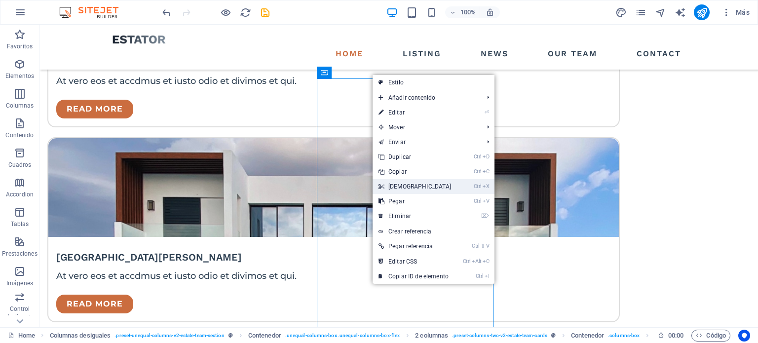
click at [404, 193] on link "Ctrl X Cortar" at bounding box center [414, 186] width 85 height 15
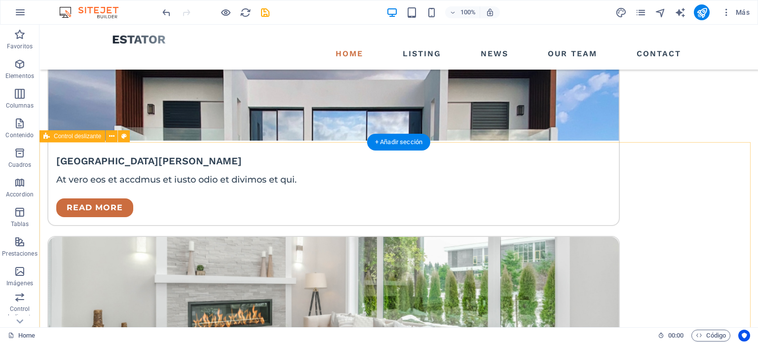
scroll to position [1105, 0]
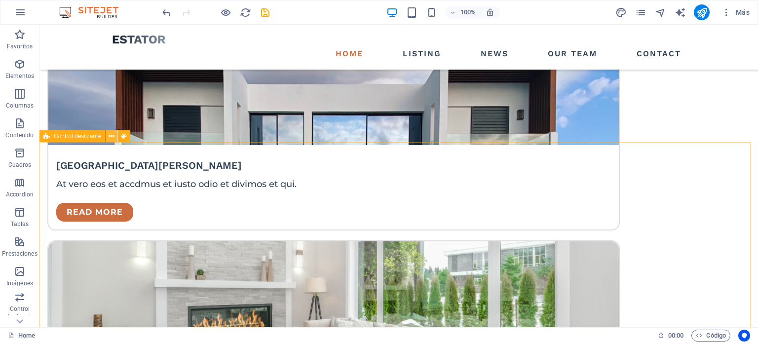
click at [112, 136] on icon at bounding box center [111, 136] width 5 height 10
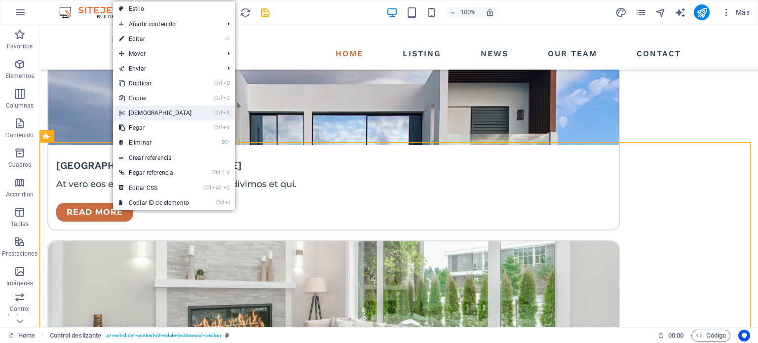
click at [144, 114] on link "Ctrl X Cortar" at bounding box center [155, 113] width 85 height 15
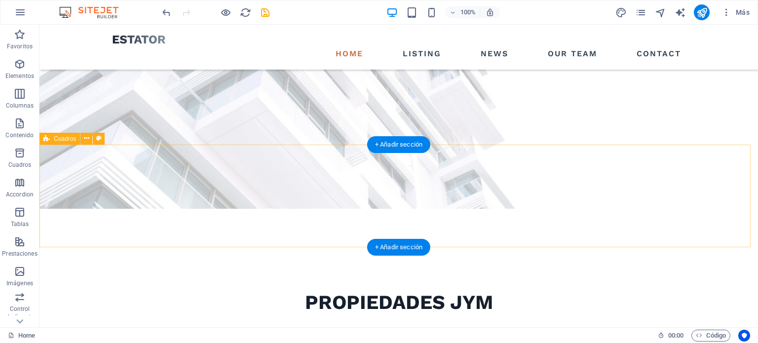
scroll to position [0, 0]
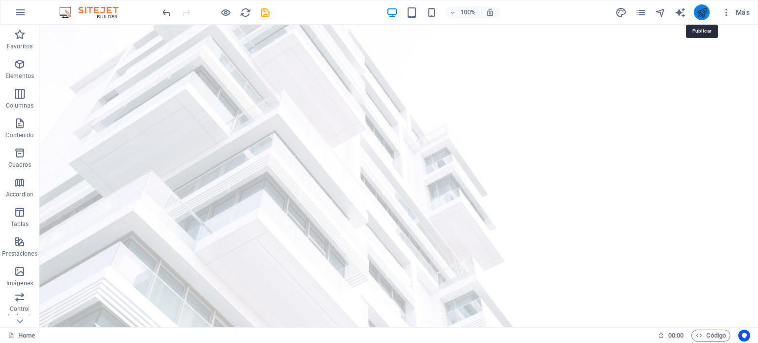
click at [703, 11] on icon "publish" at bounding box center [701, 12] width 11 height 11
